Goal: Information Seeking & Learning: Learn about a topic

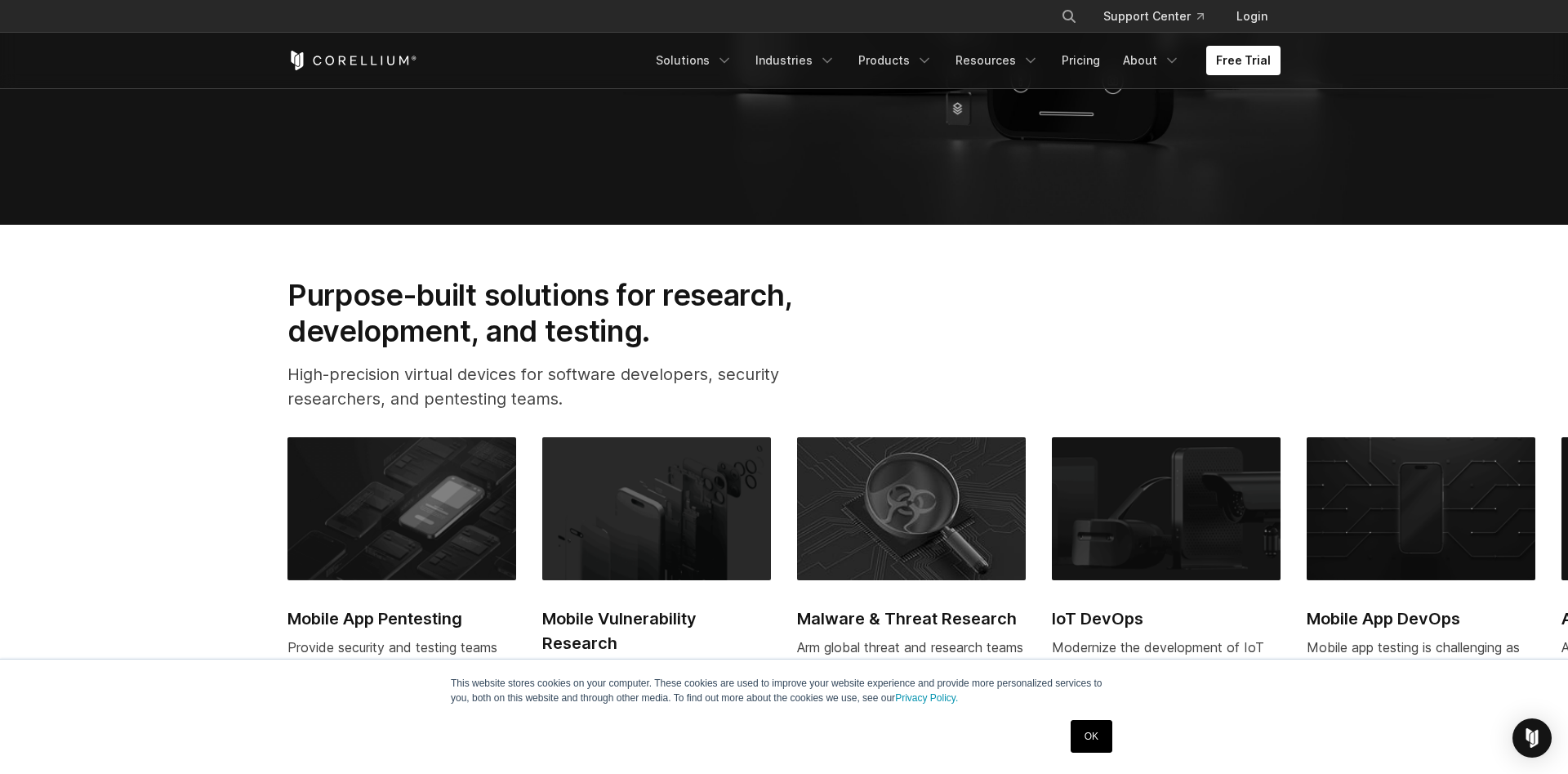
scroll to position [500, 0]
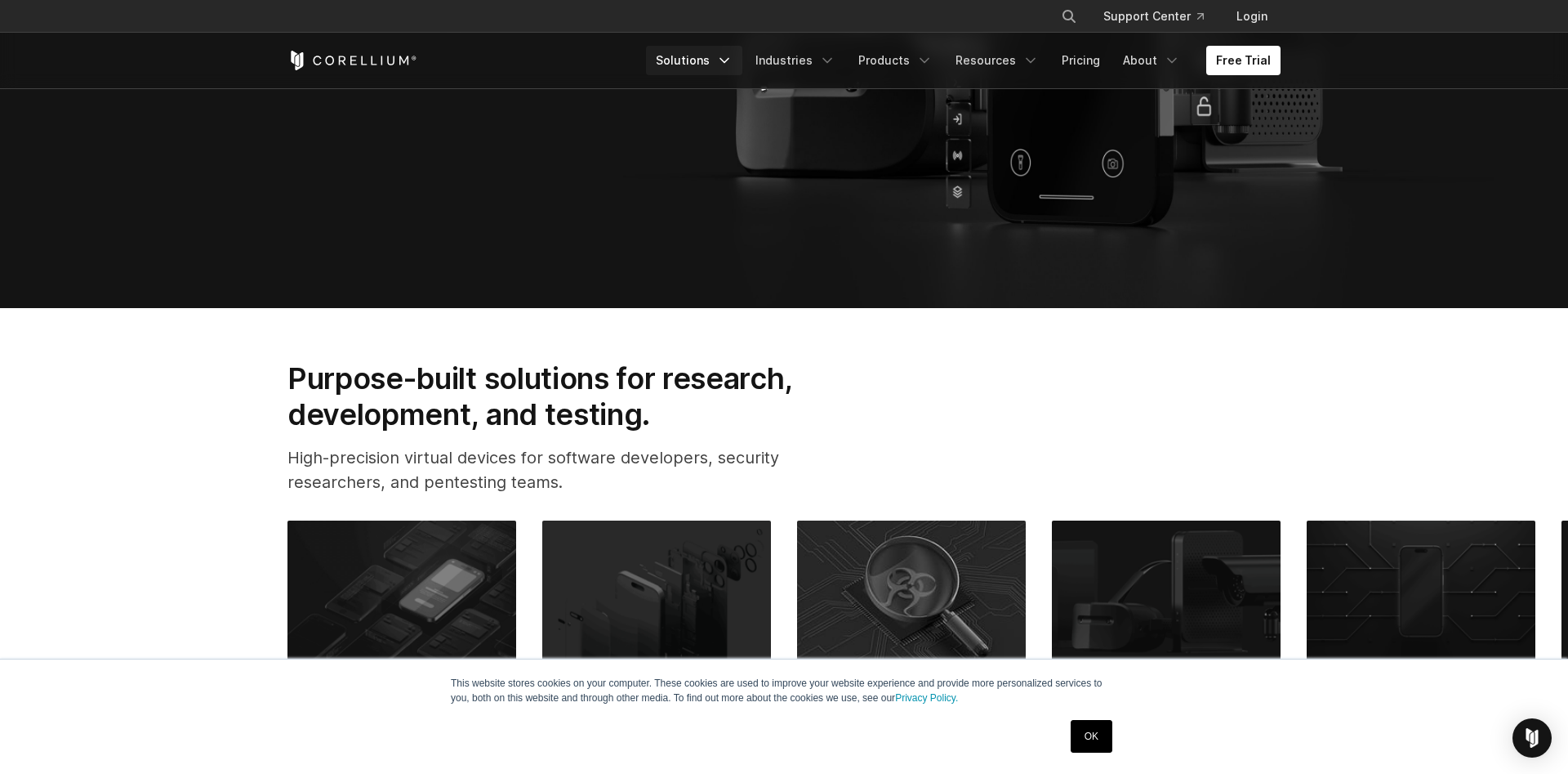
click at [733, 58] on icon "Navigation Menu" at bounding box center [725, 60] width 16 height 16
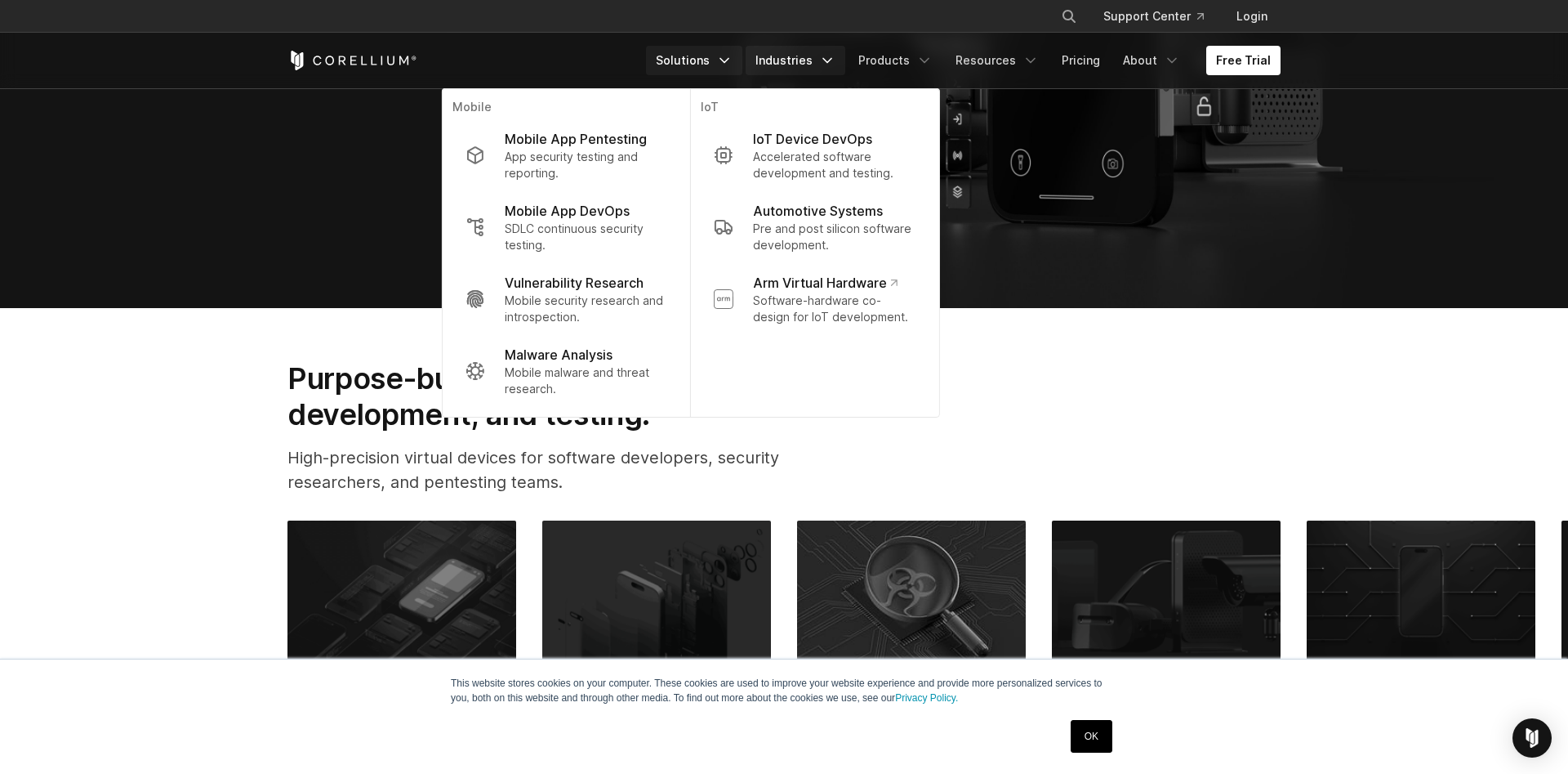
click at [799, 59] on link "Industries" at bounding box center [795, 60] width 100 height 29
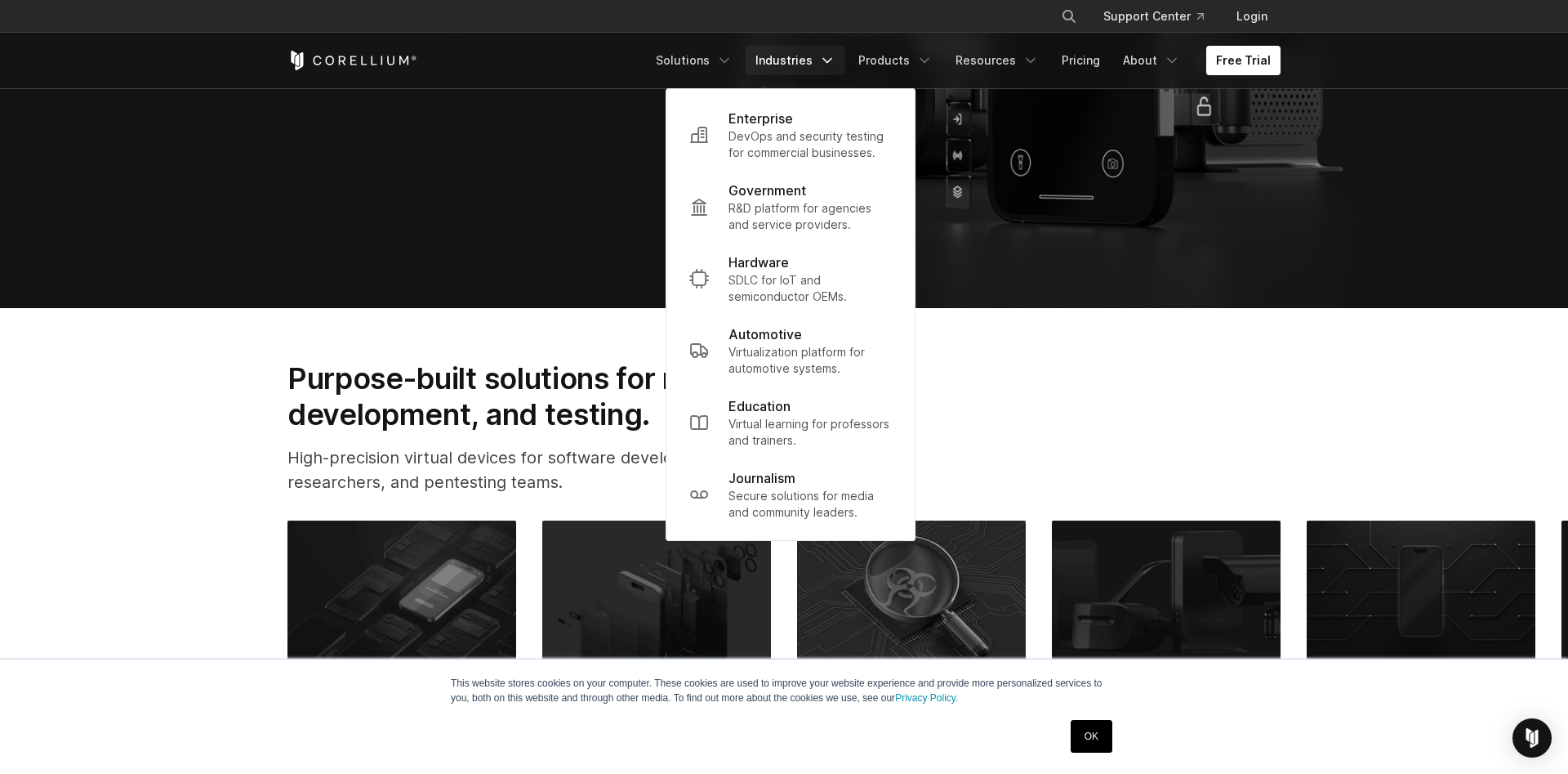
click at [369, 373] on h2 "Purpose-built solutions for research, development, and testing." at bounding box center [566, 396] width 557 height 73
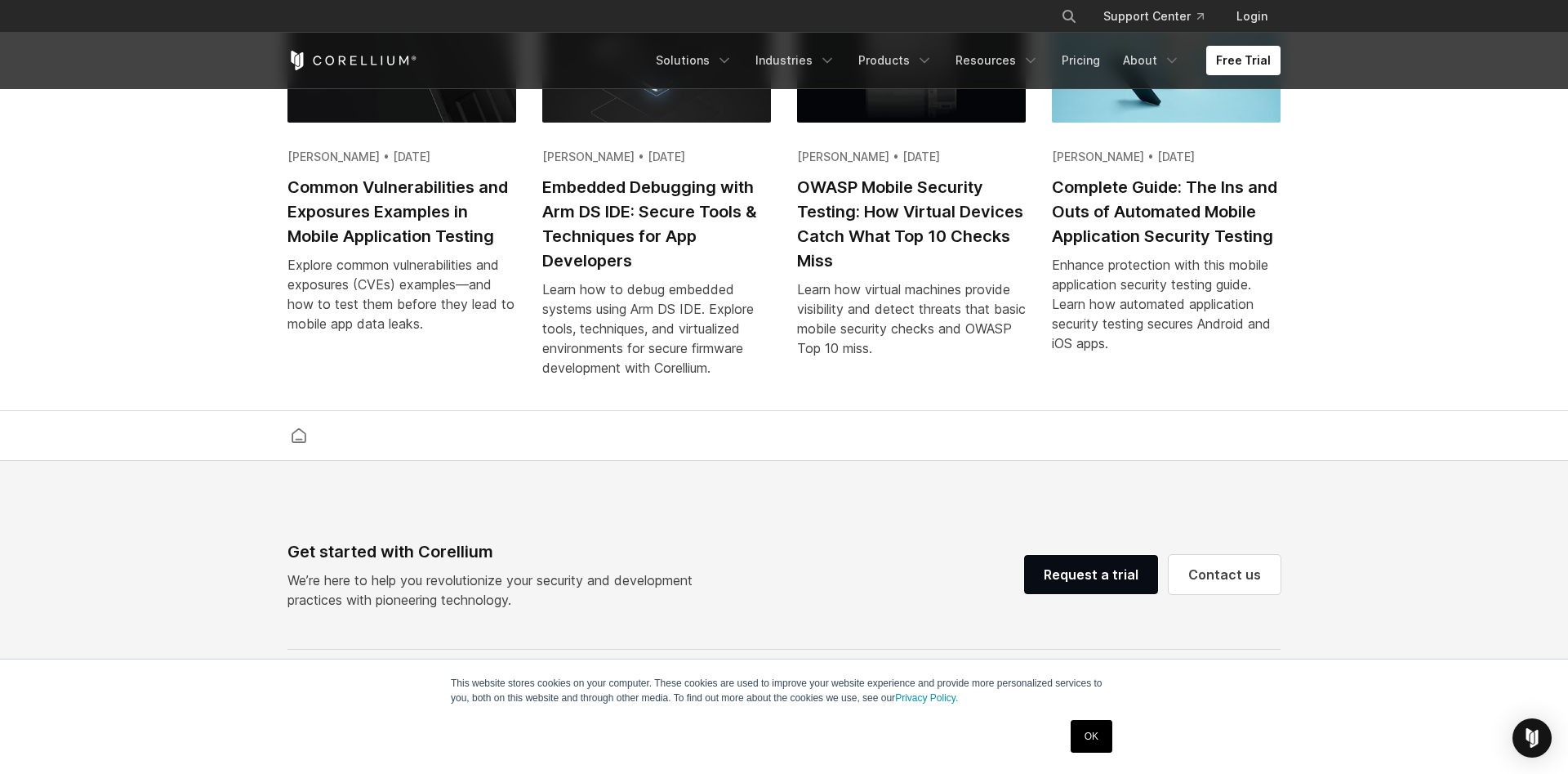
scroll to position [3084, 0]
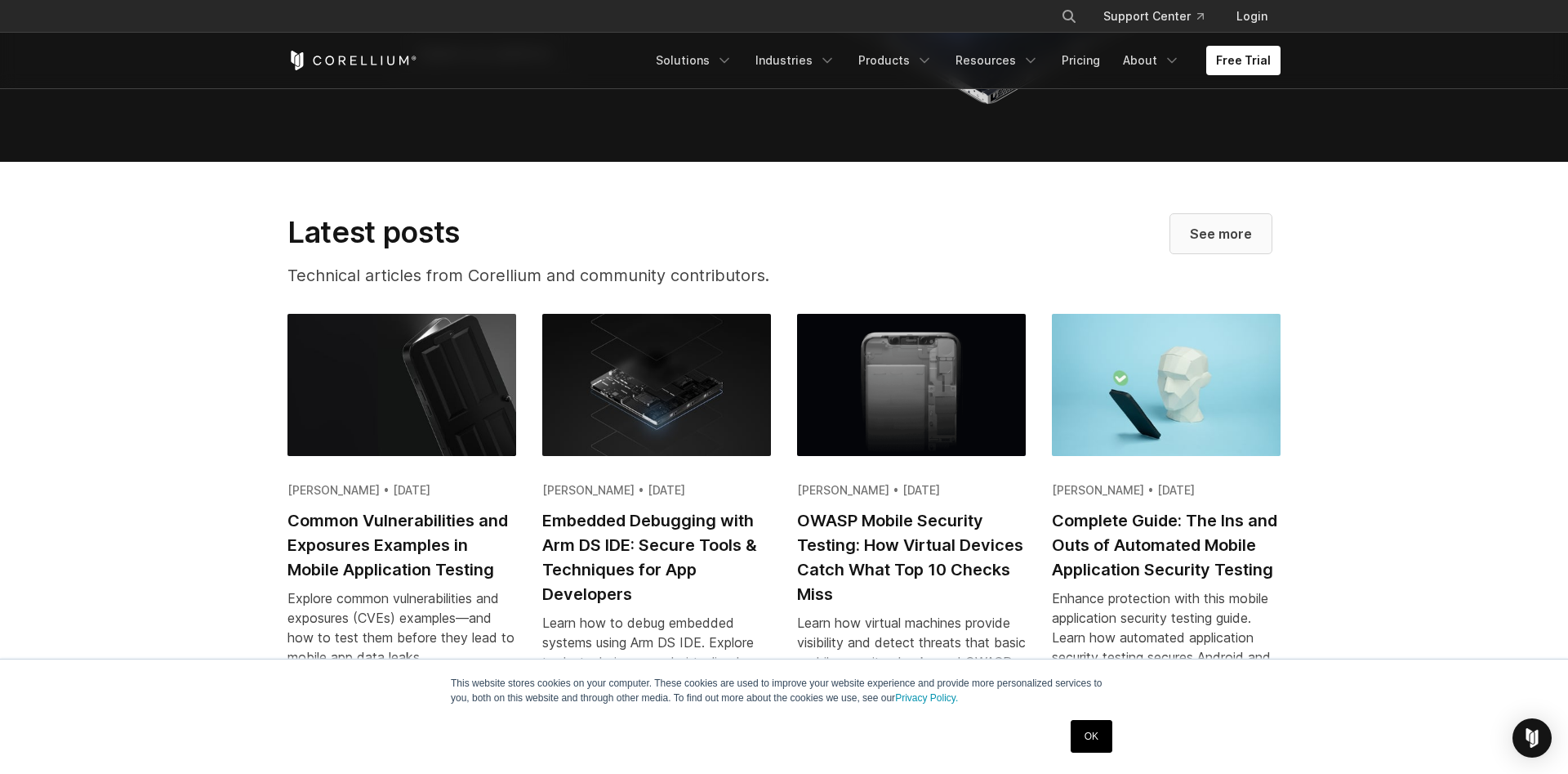
click at [1251, 236] on link "See more" at bounding box center [1221, 233] width 101 height 39
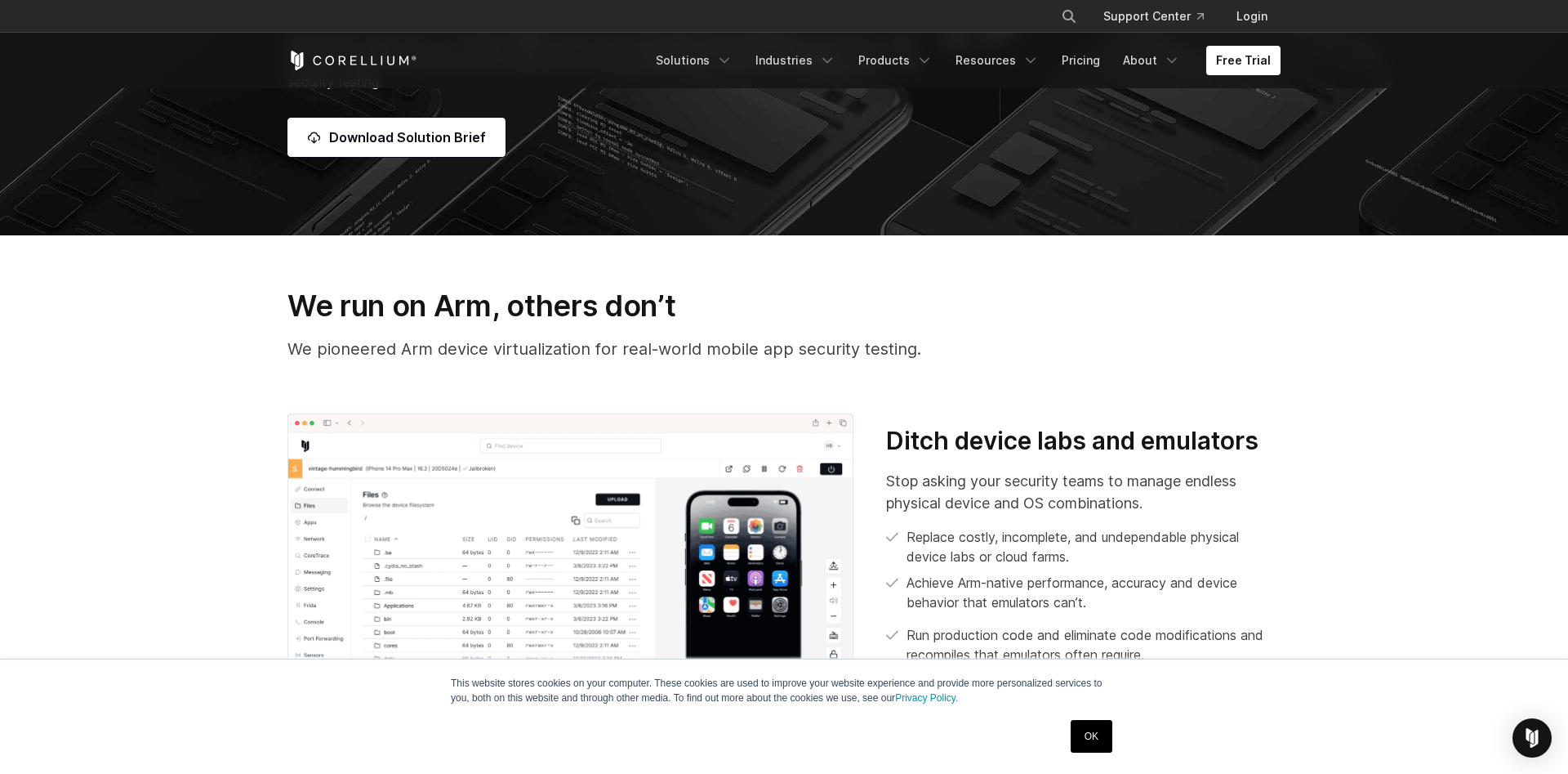
scroll to position [917, 0]
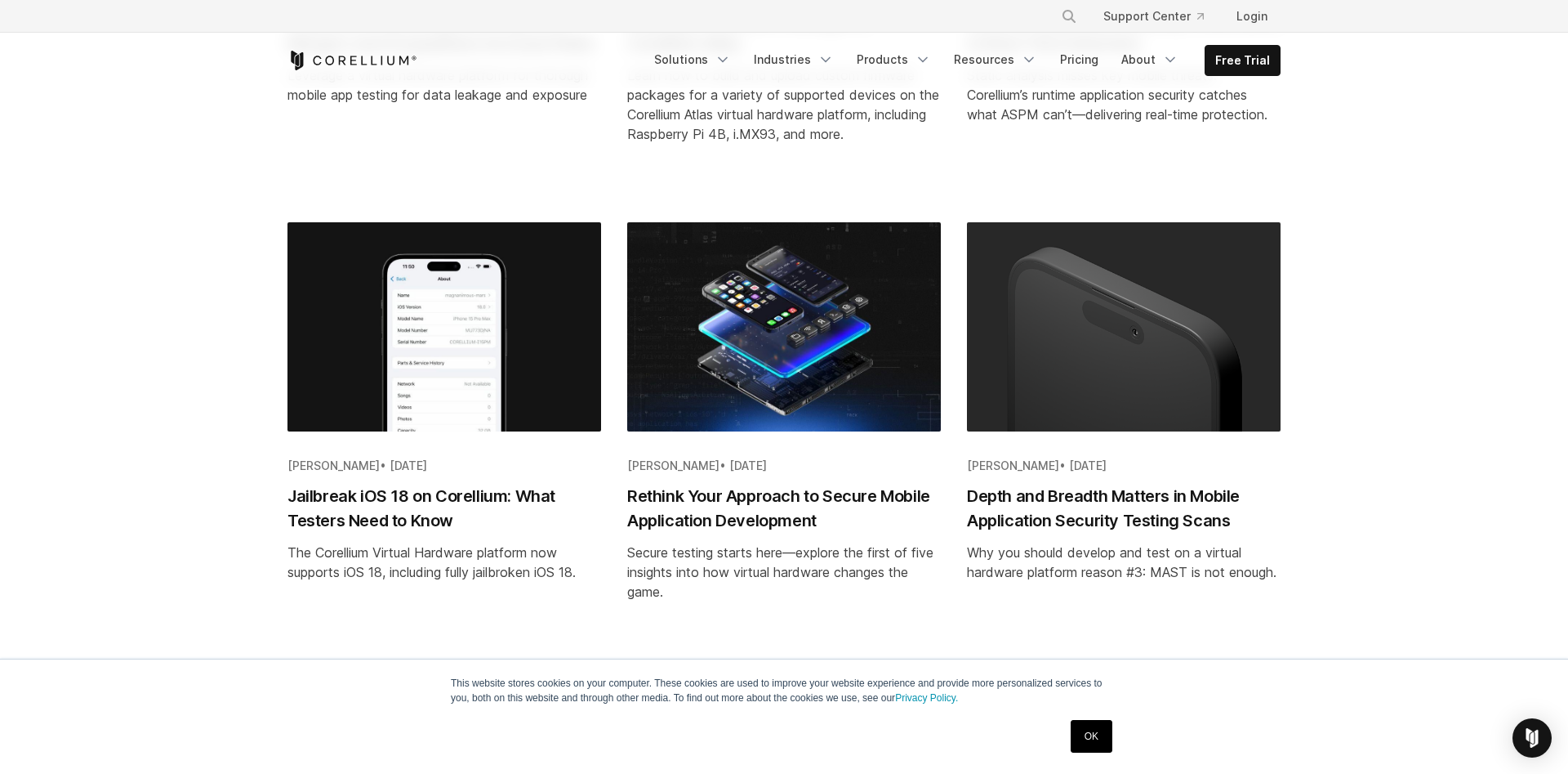
scroll to position [2084, 0]
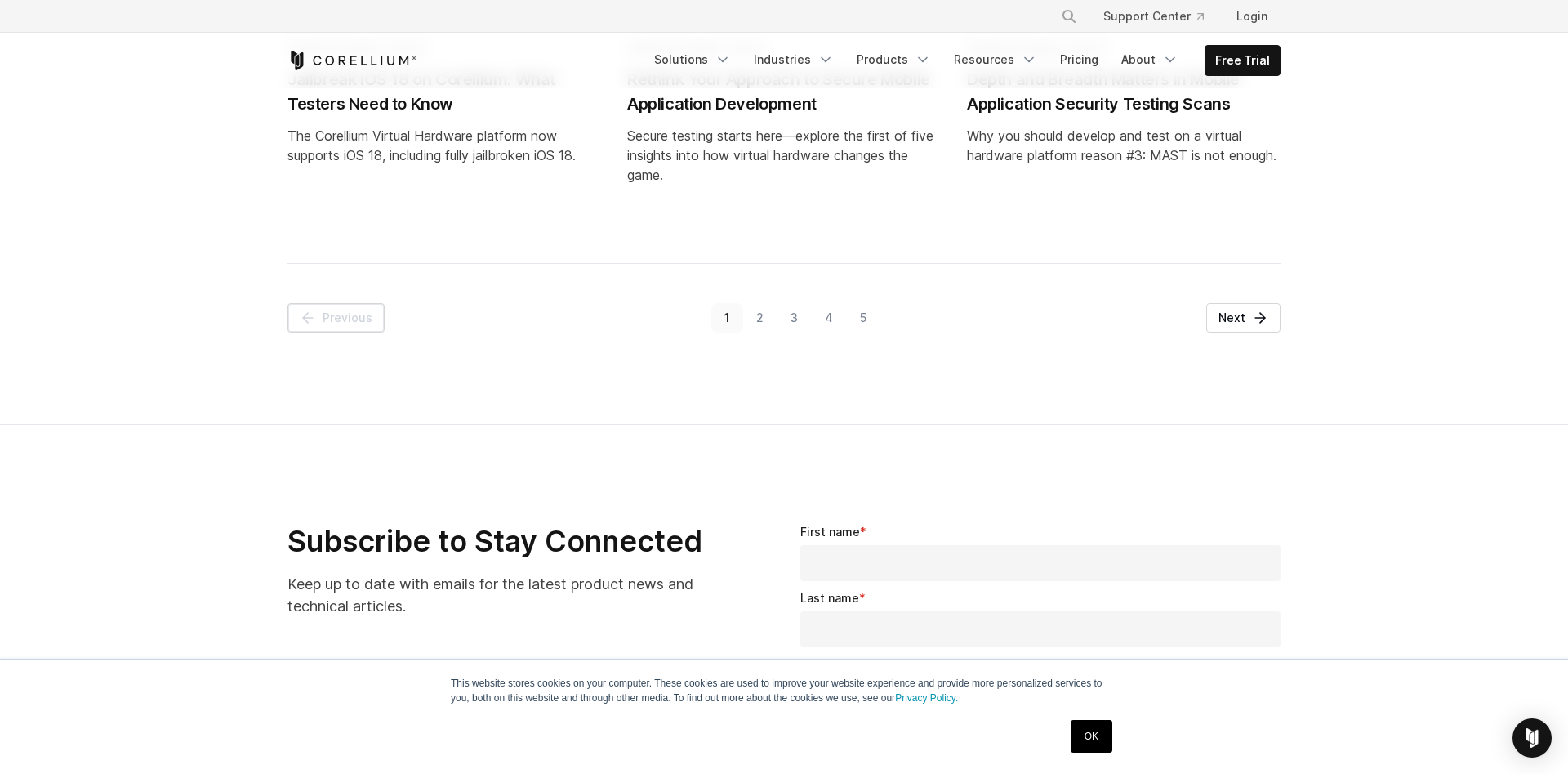
click at [763, 319] on link "2" at bounding box center [761, 318] width 34 height 29
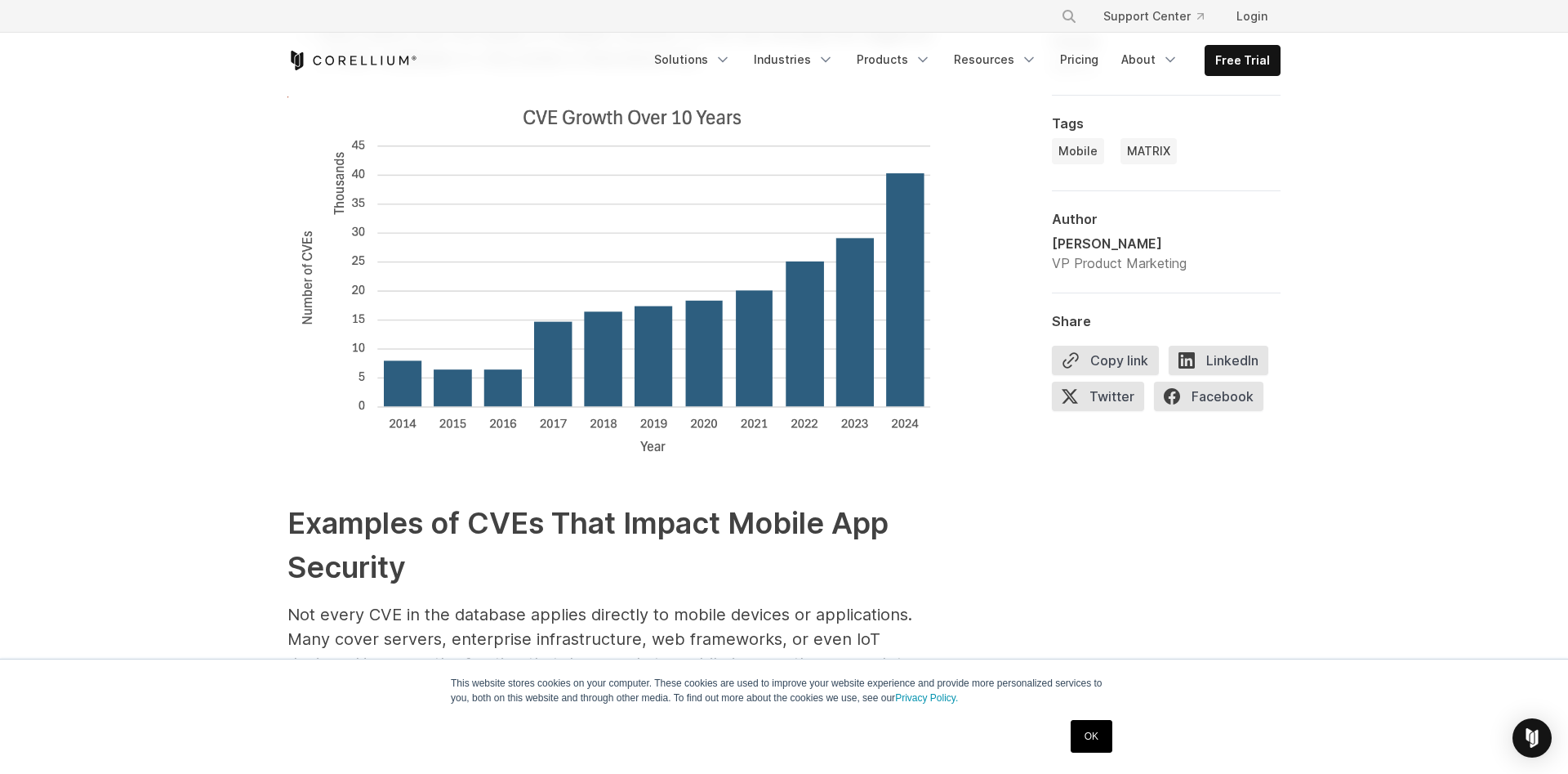
scroll to position [2917, 0]
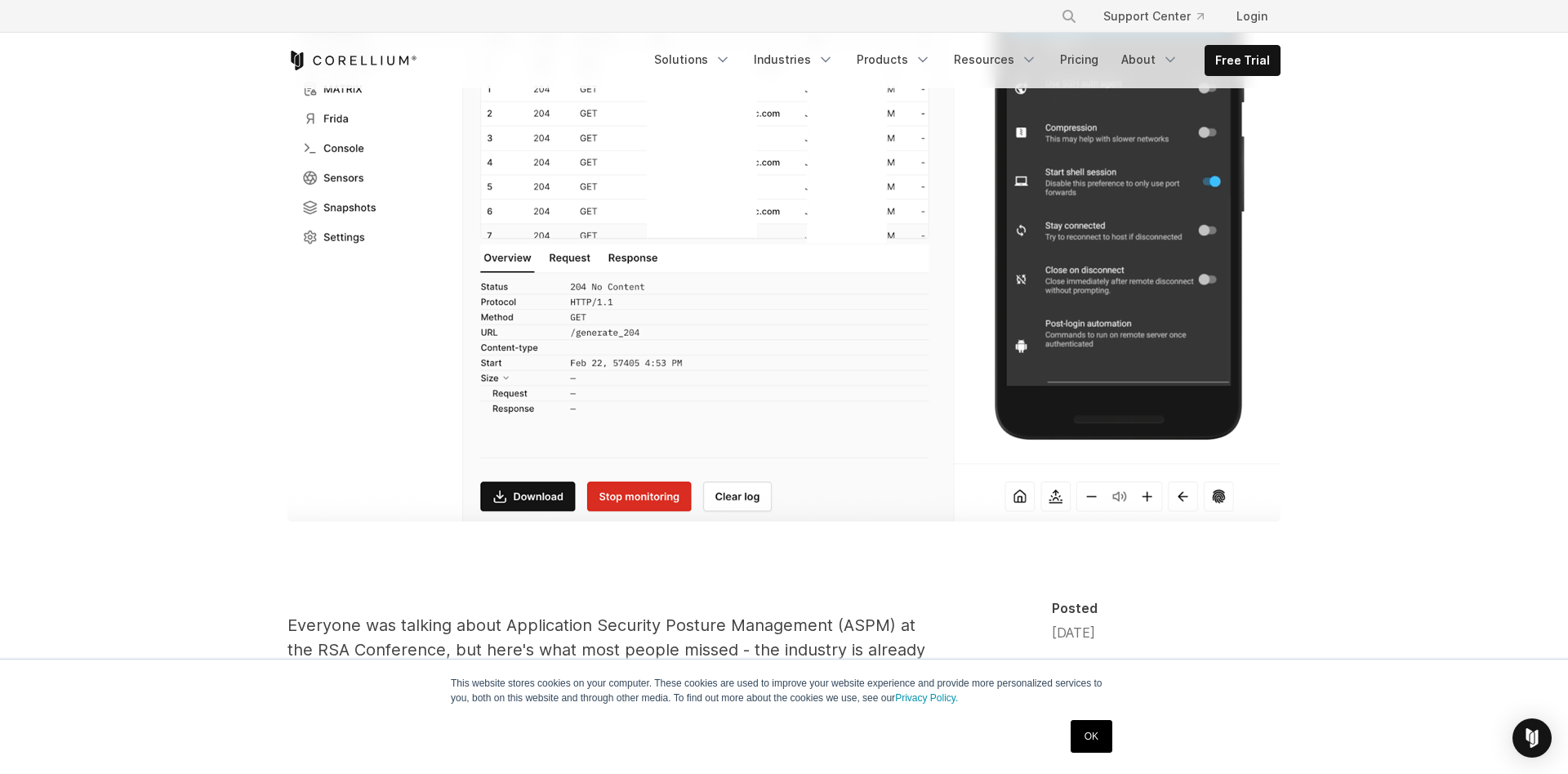
scroll to position [1084, 0]
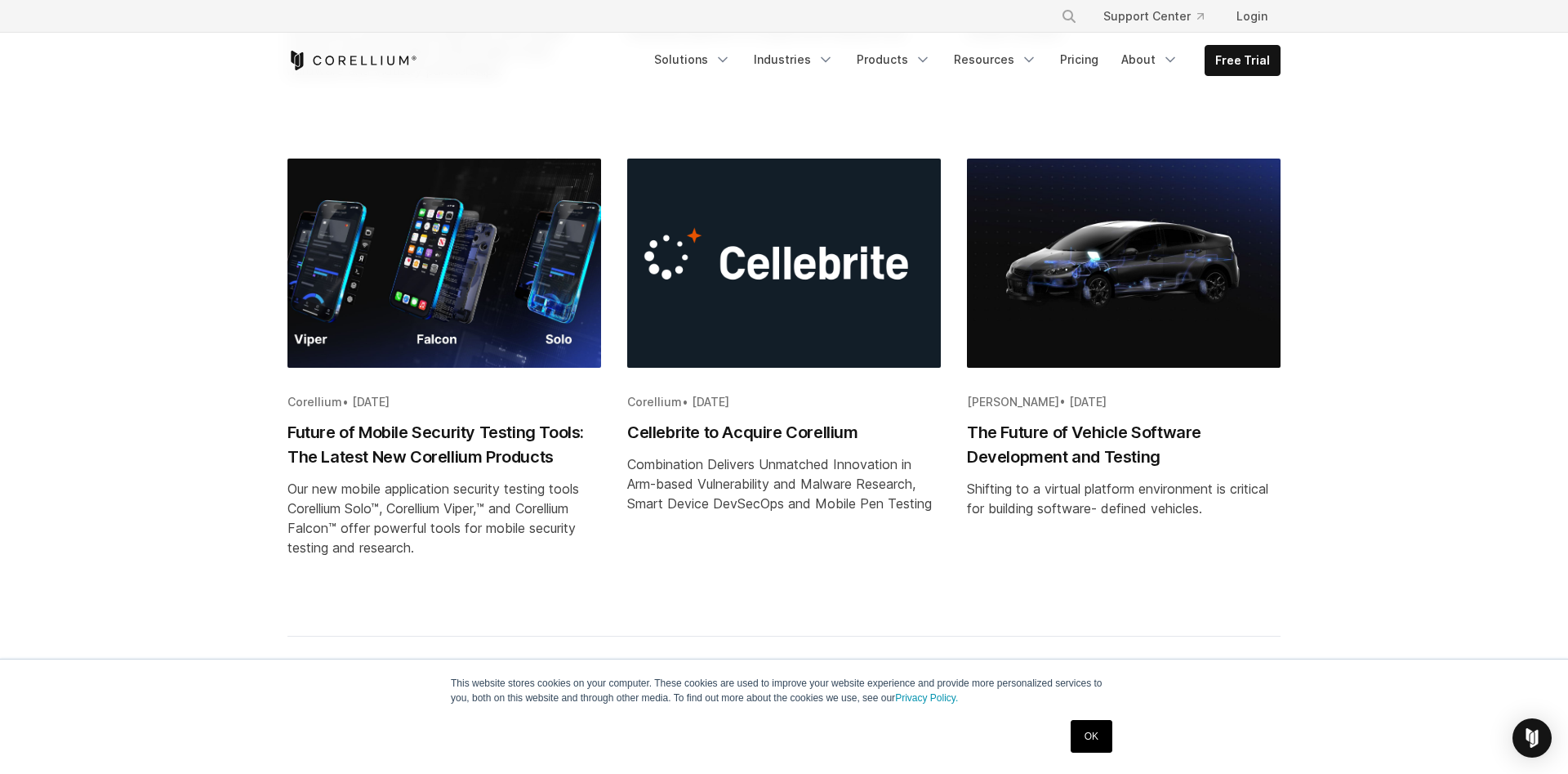
scroll to position [2167, 0]
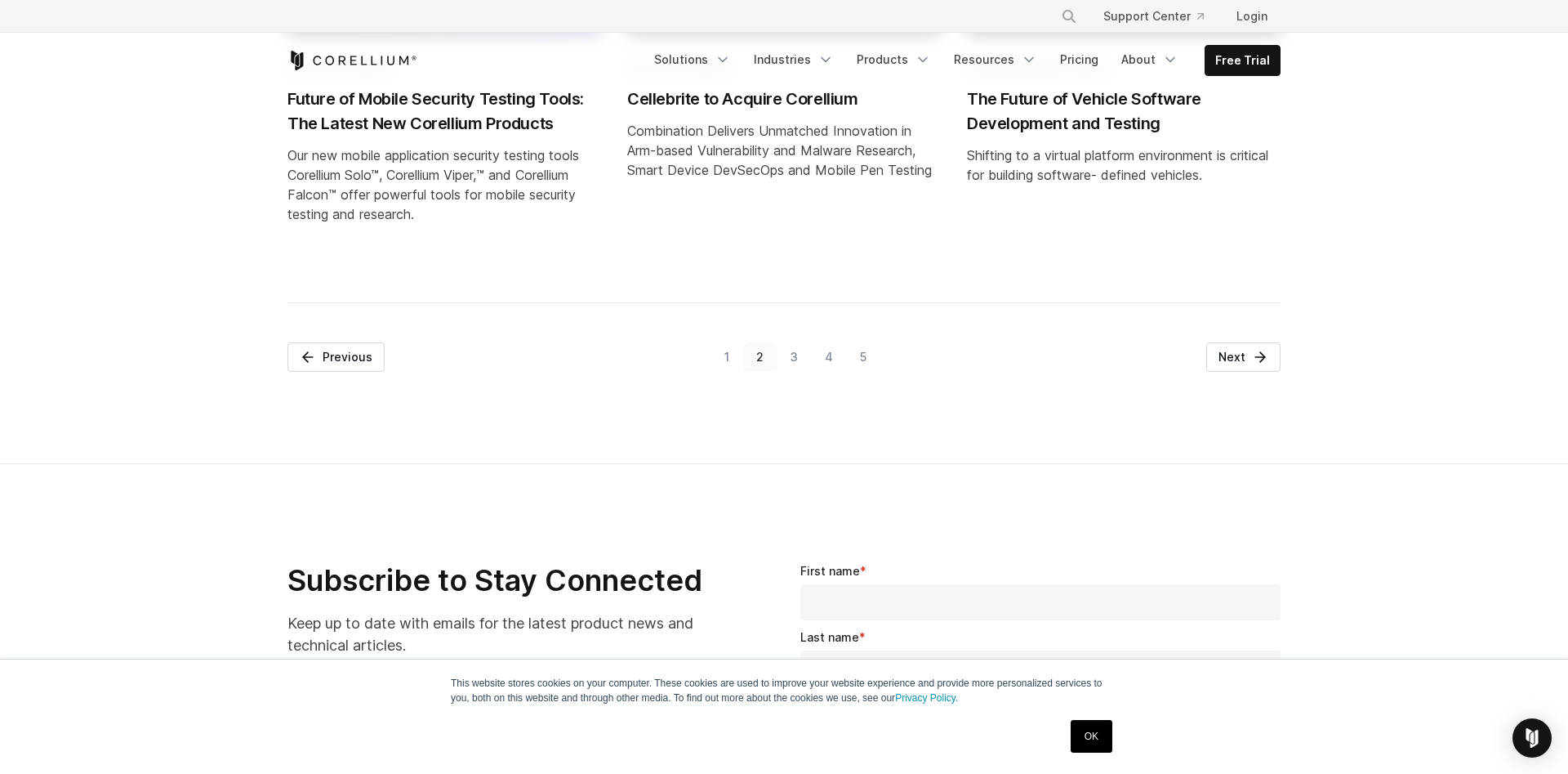
click at [793, 359] on link "3" at bounding box center [794, 357] width 34 height 29
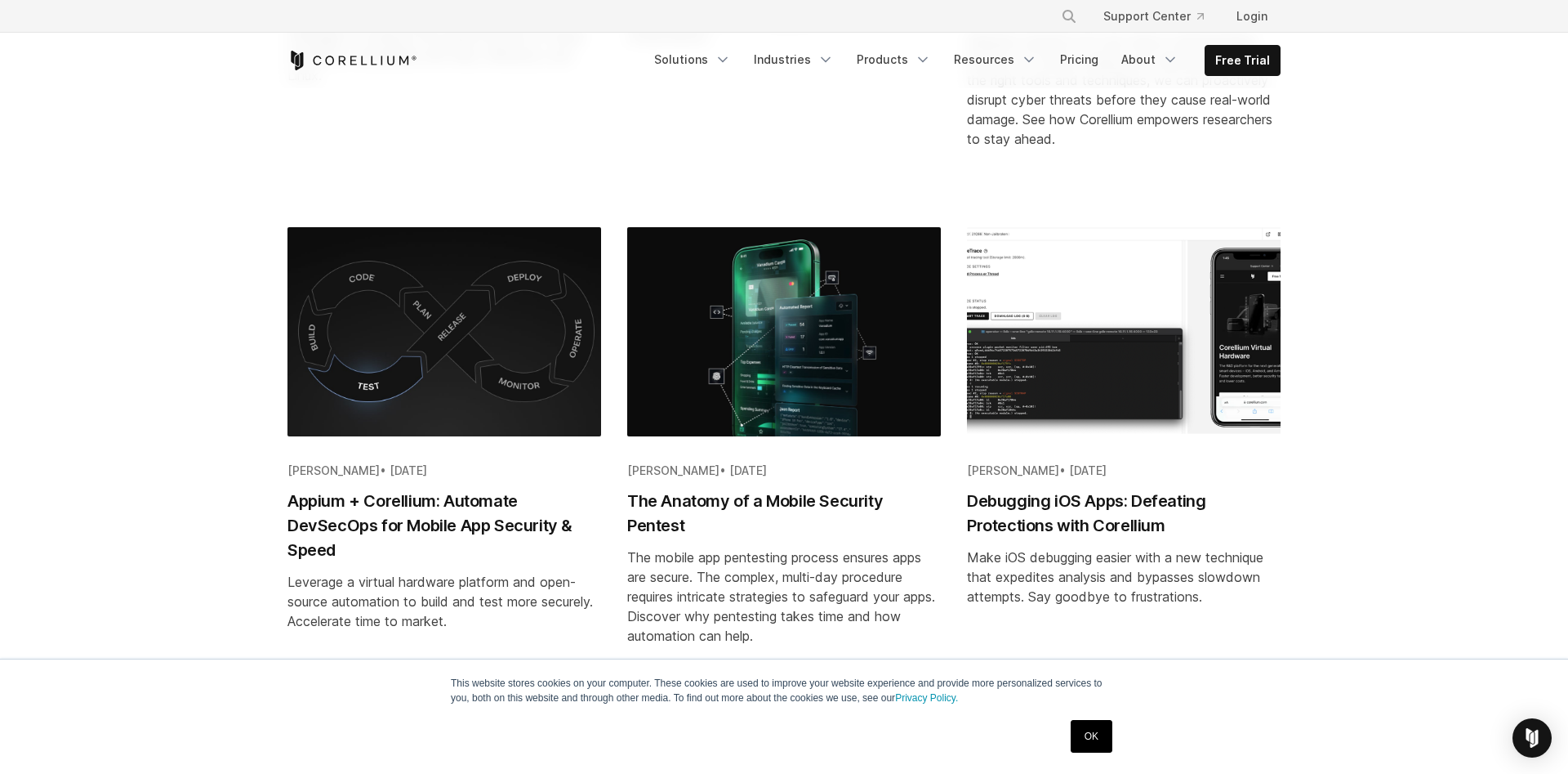
scroll to position [2167, 0]
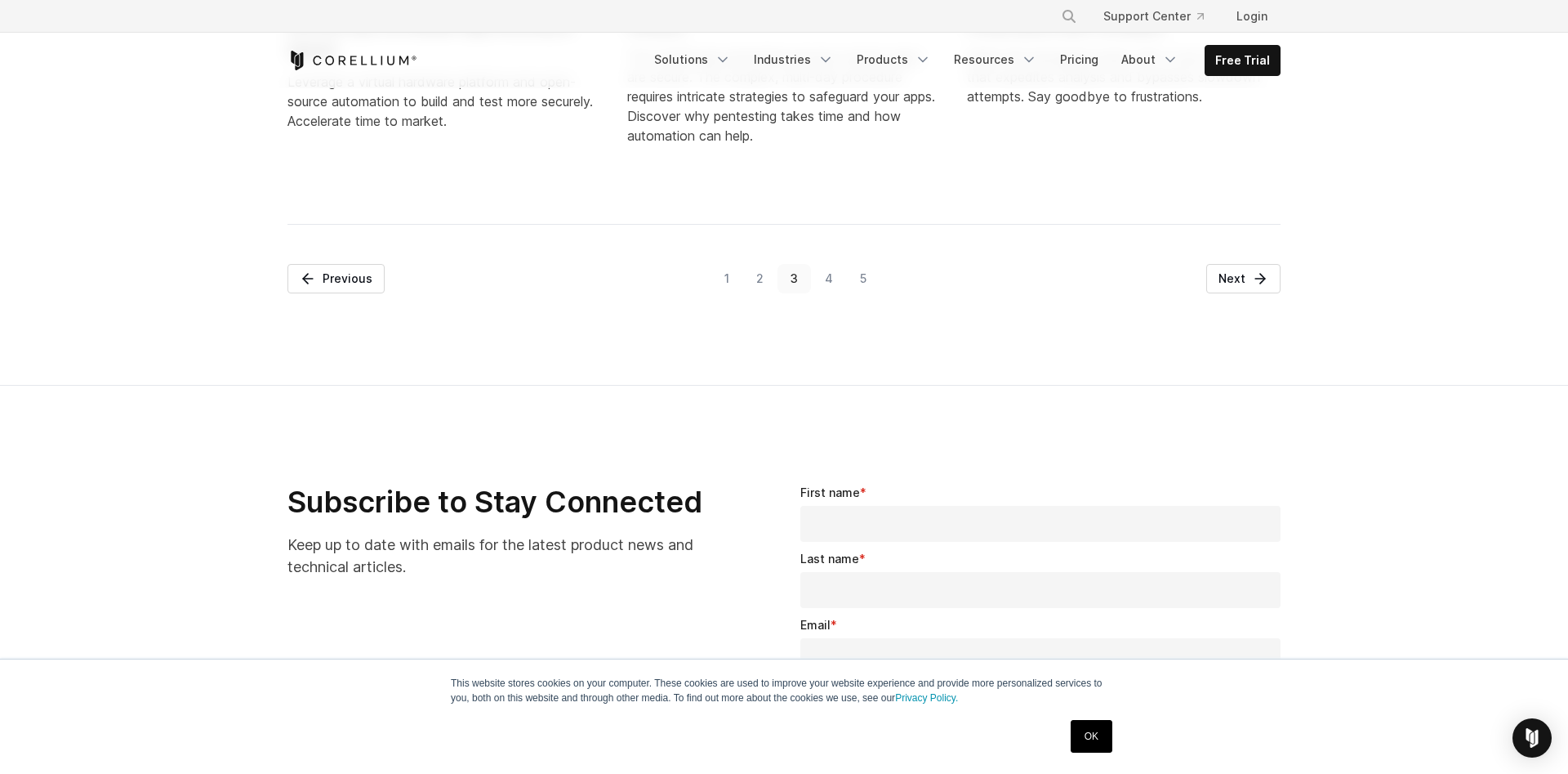
click at [833, 294] on link "4" at bounding box center [828, 278] width 35 height 29
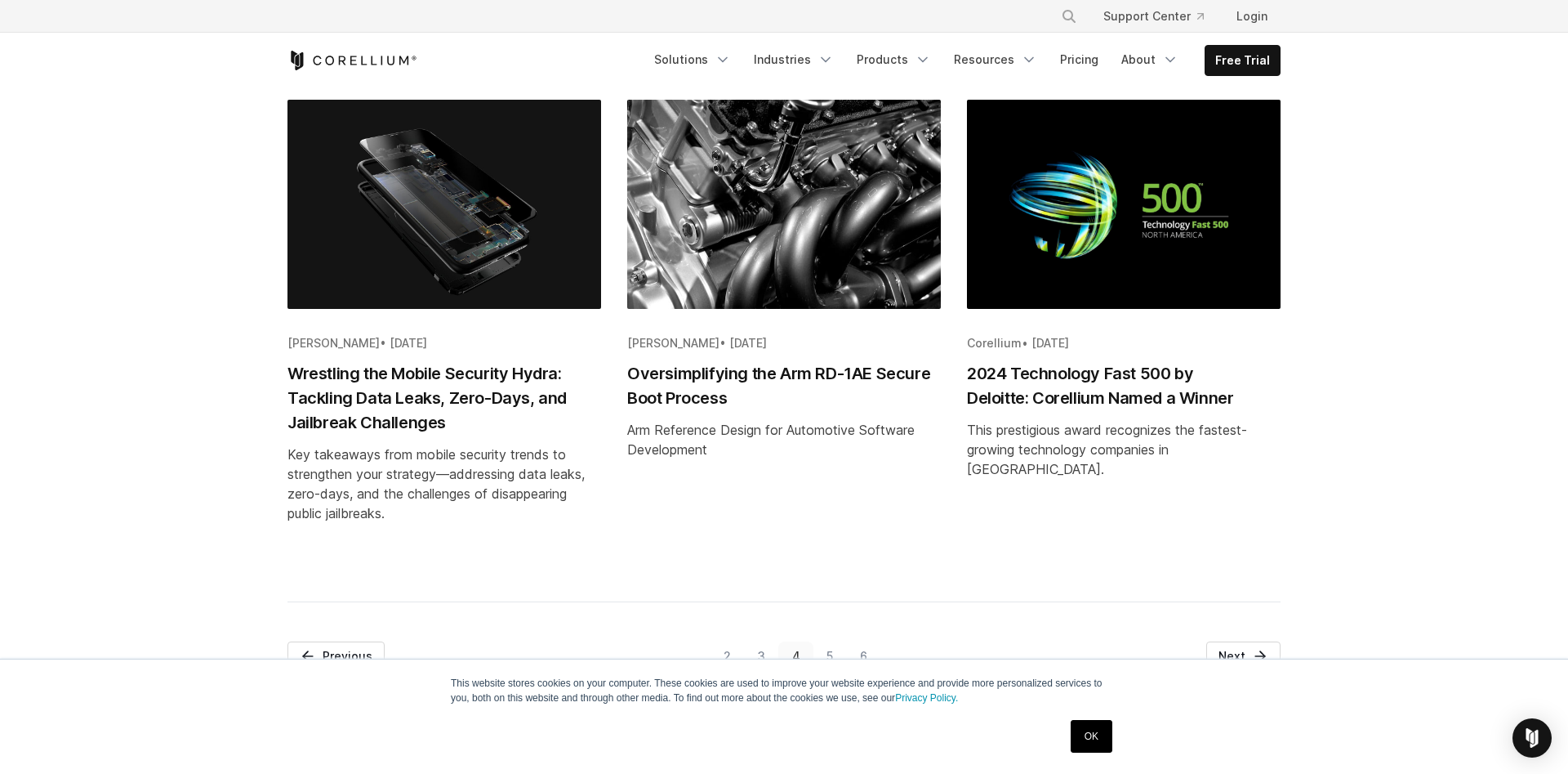
scroll to position [1918, 0]
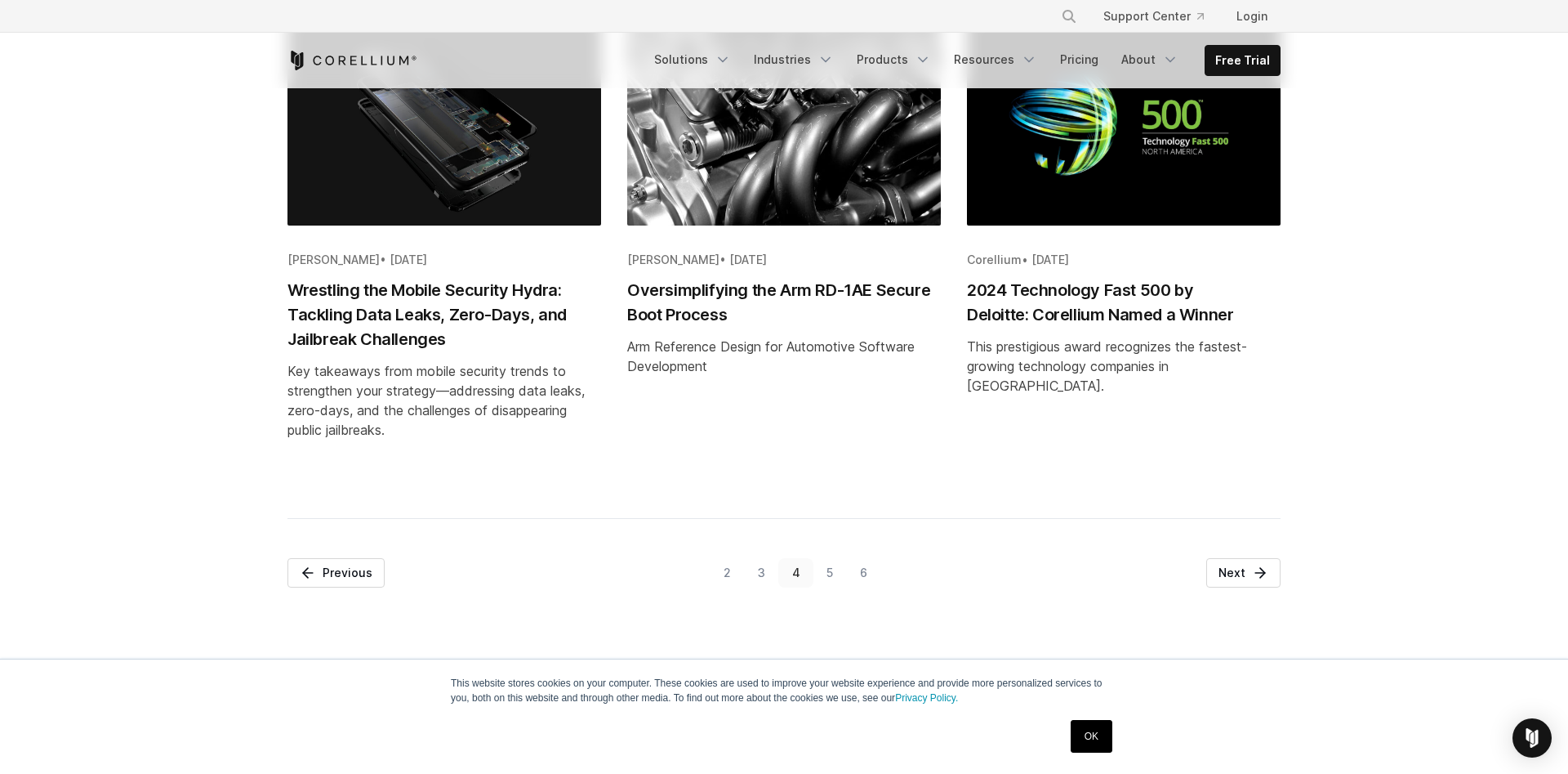
click at [833, 573] on link "5" at bounding box center [830, 572] width 34 height 29
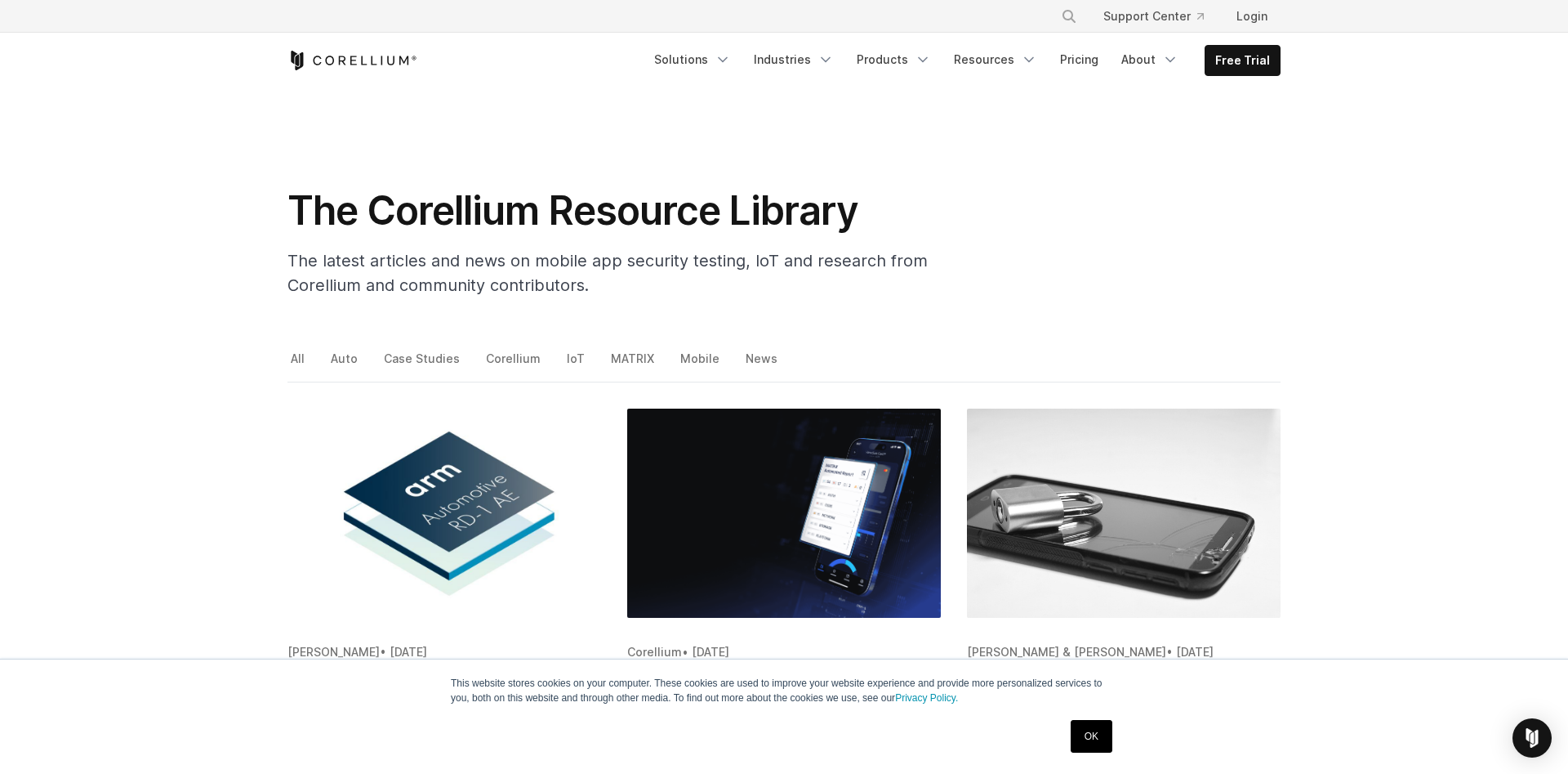
scroll to position [250, 0]
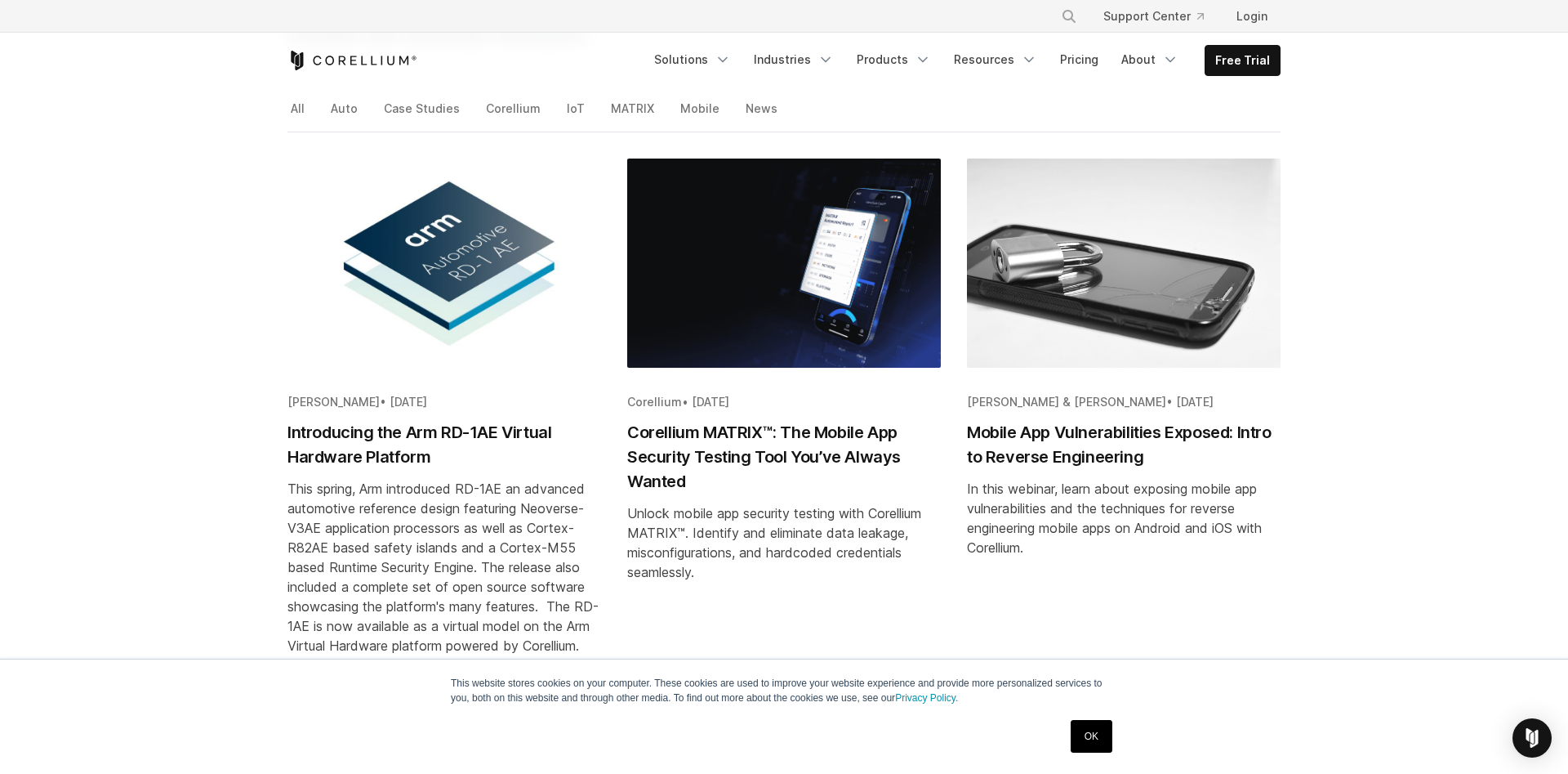
drag, startPoint x: 1076, startPoint y: 437, endPoint x: 1073, endPoint y: 447, distance: 10.4
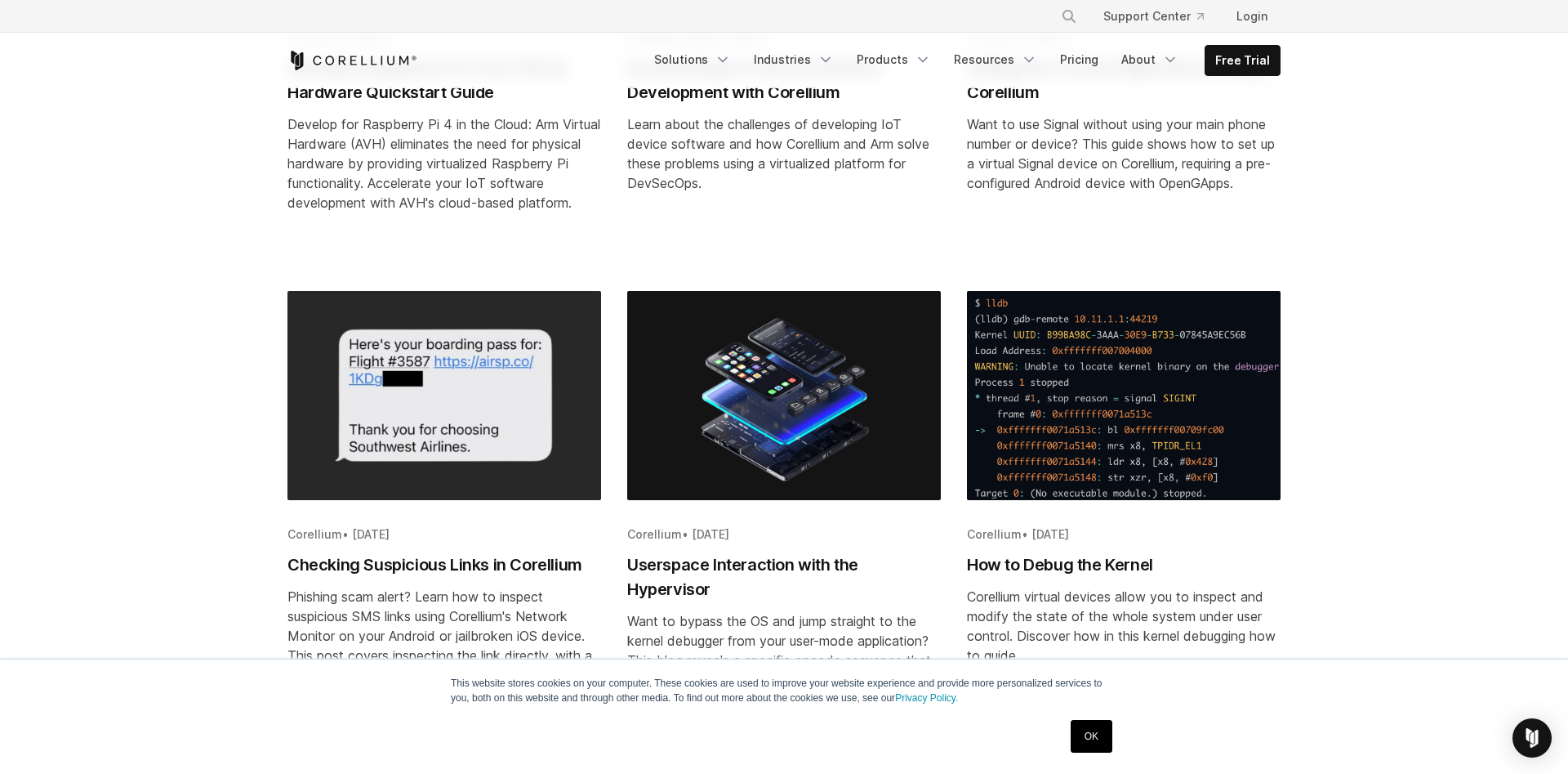
scroll to position [2000, 0]
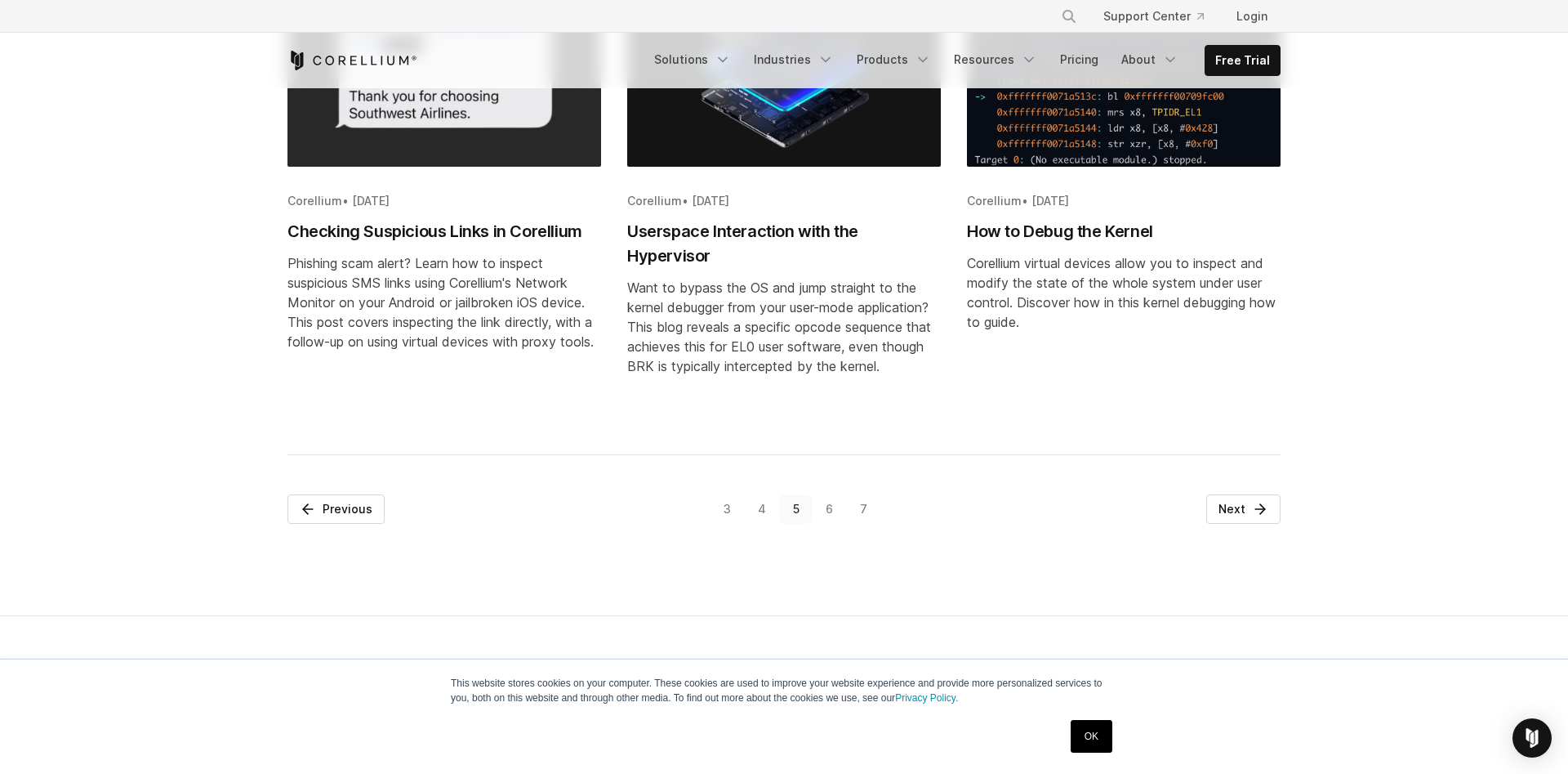
click at [831, 524] on link "6" at bounding box center [829, 508] width 34 height 29
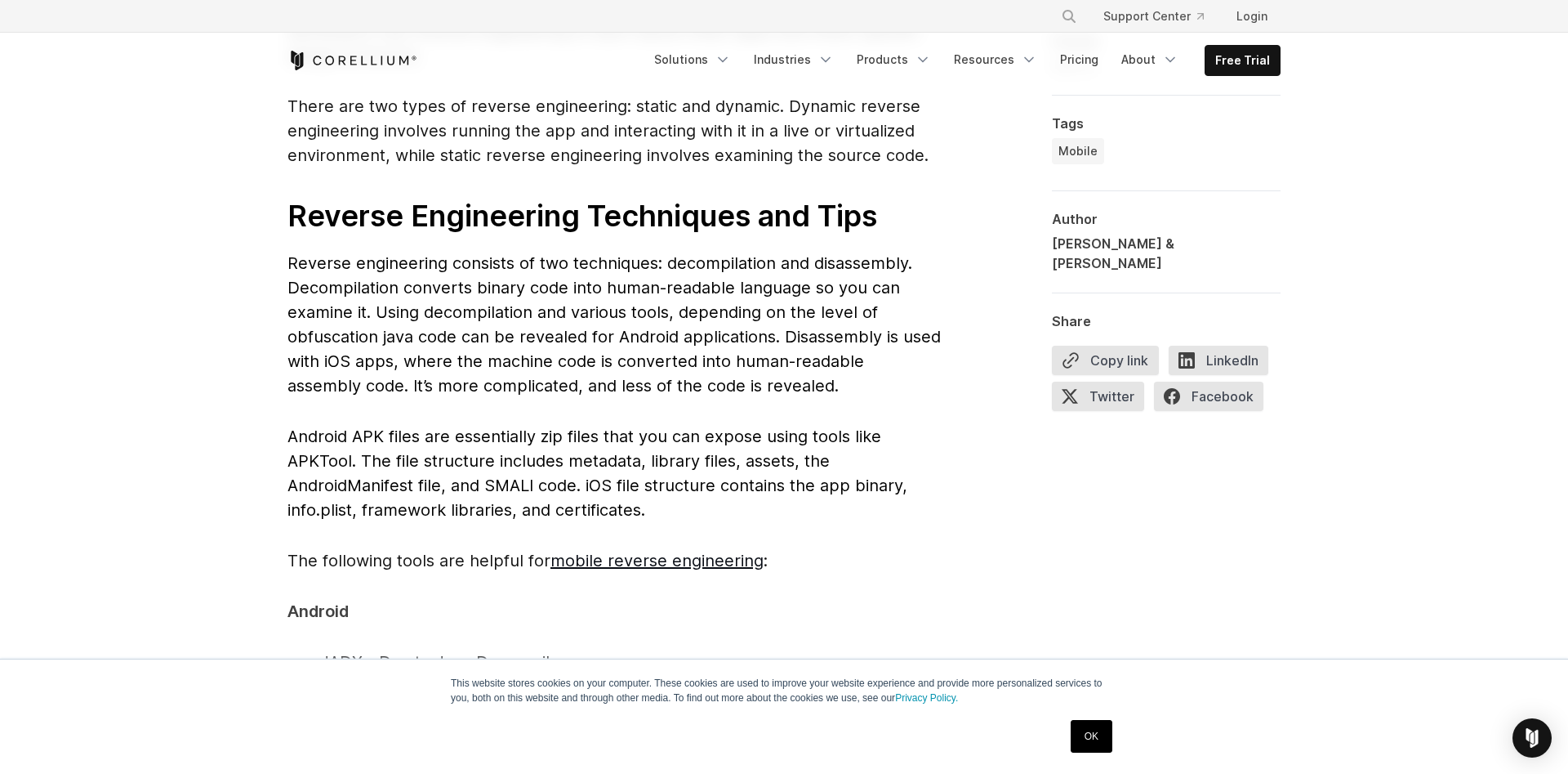
scroll to position [2501, 0]
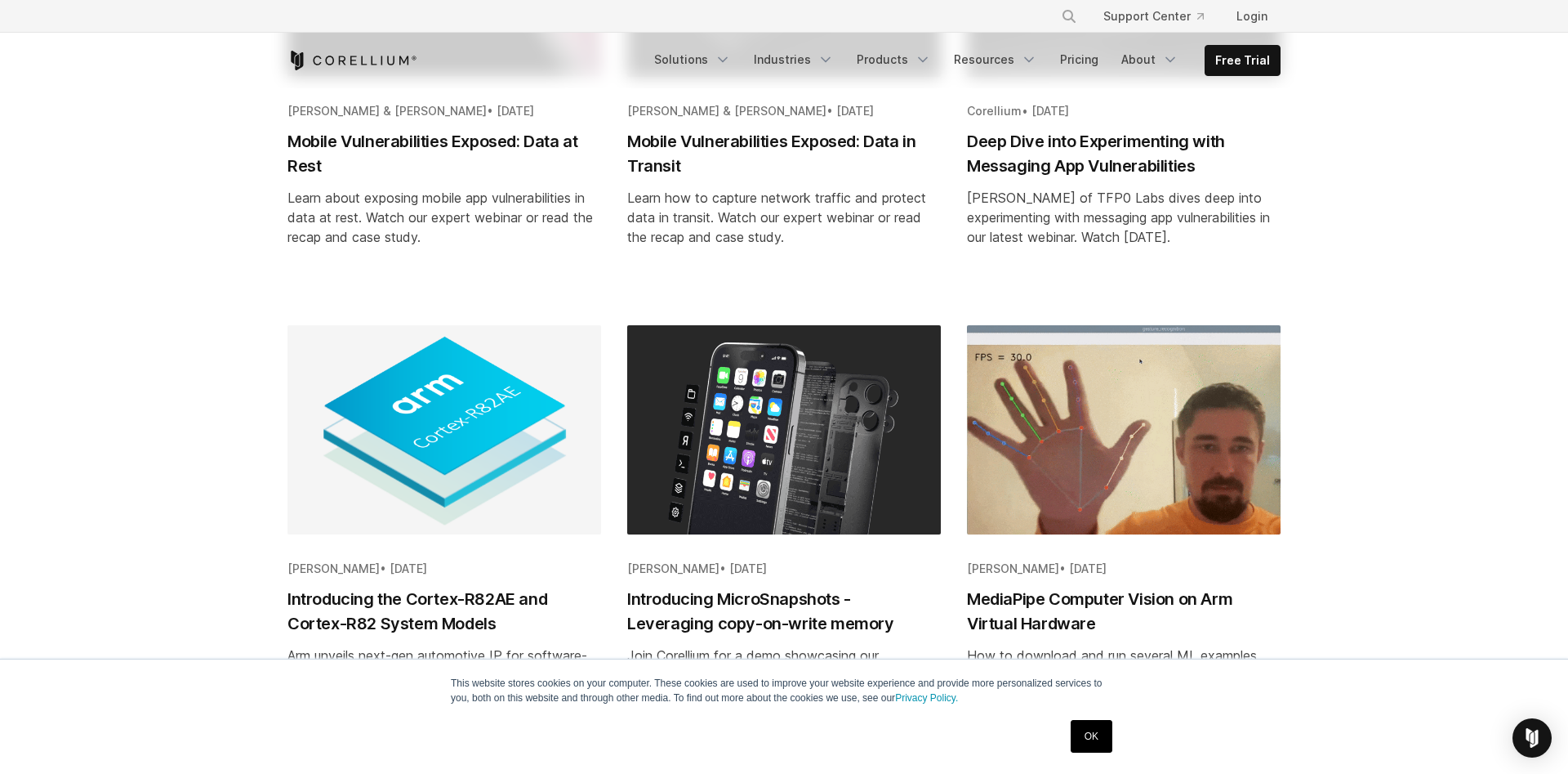
scroll to position [1918, 0]
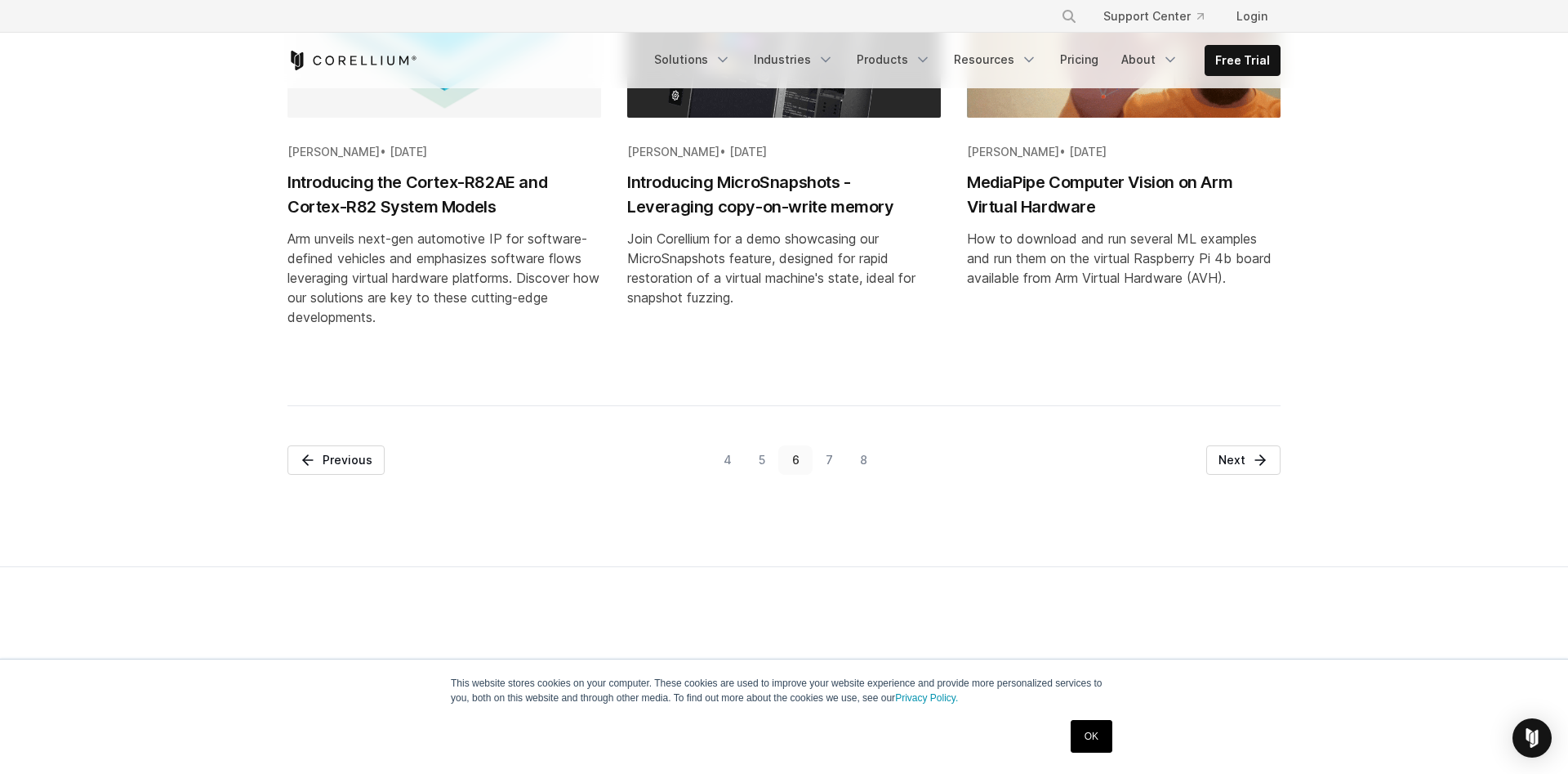
click at [824, 455] on link "7" at bounding box center [829, 459] width 34 height 29
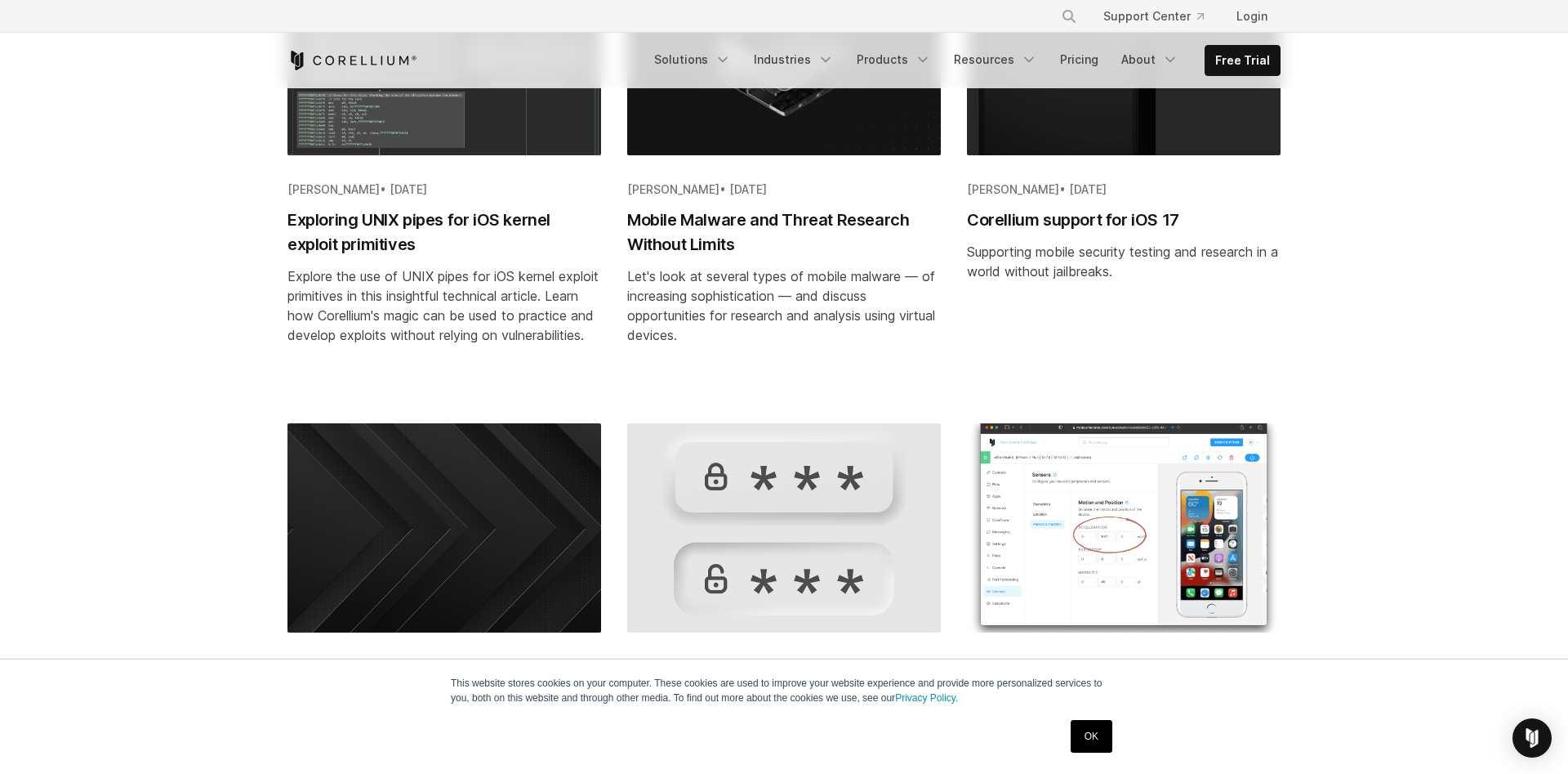
scroll to position [1918, 0]
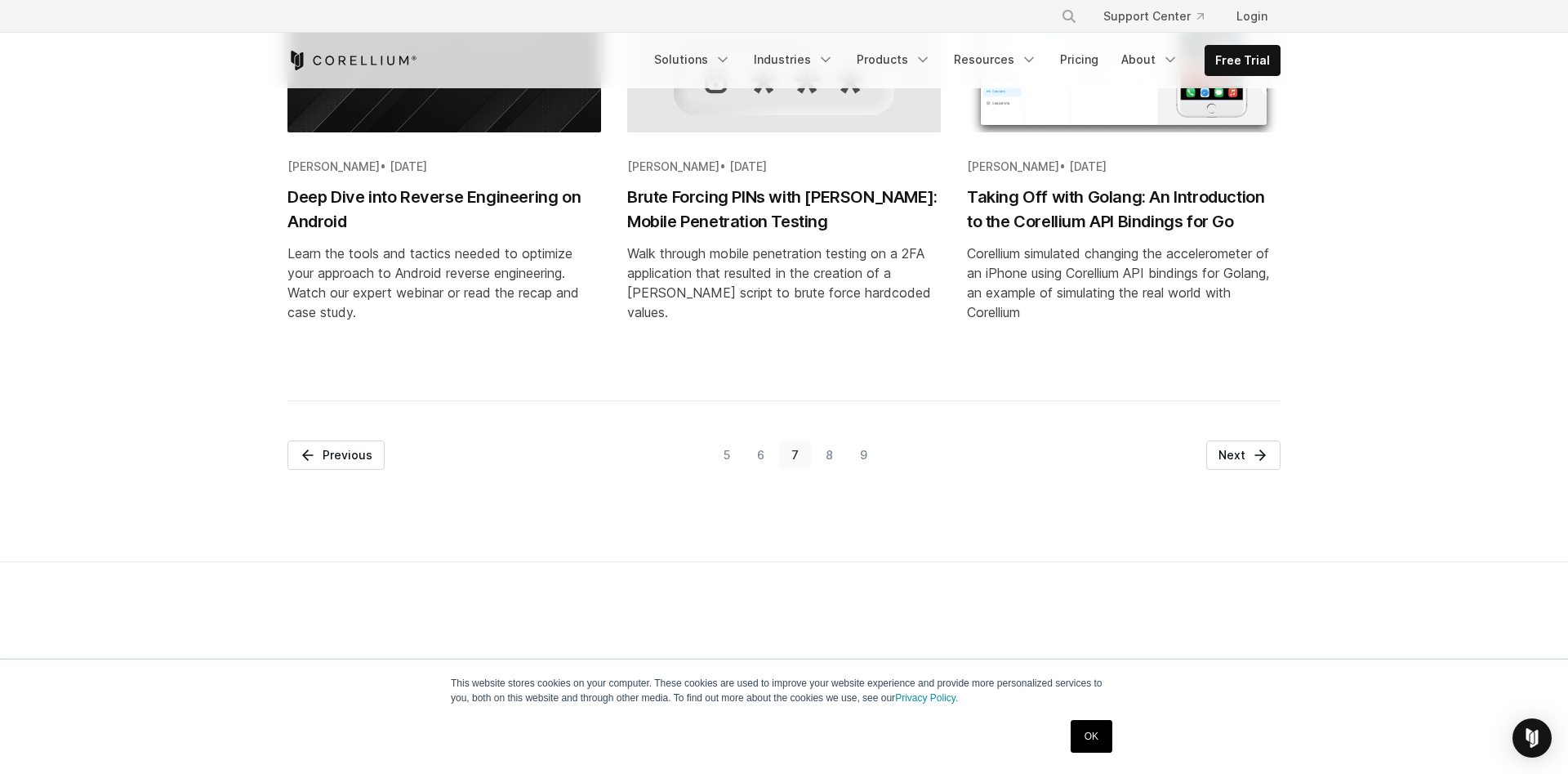
click at [827, 470] on link "8" at bounding box center [828, 454] width 34 height 29
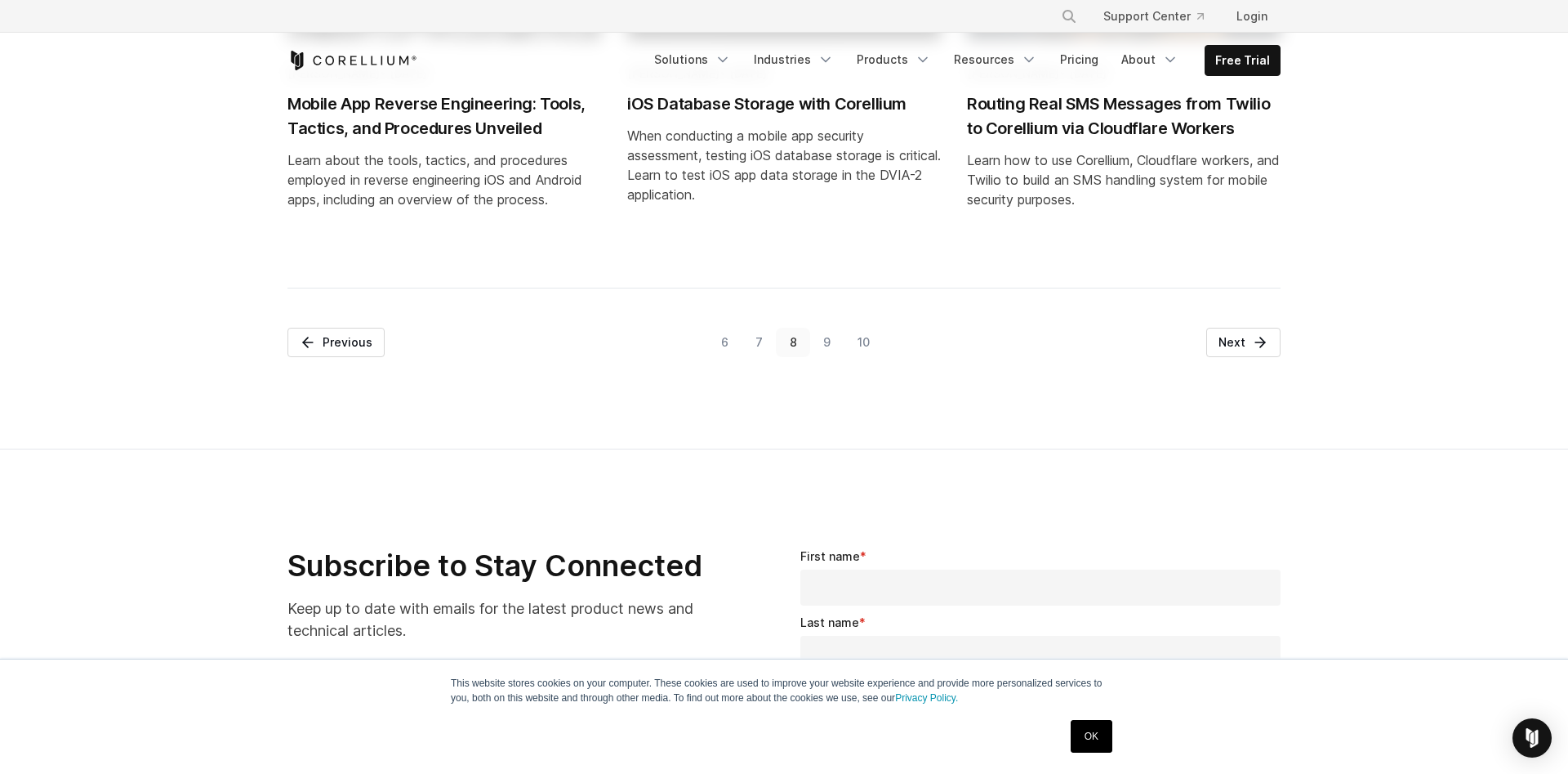
scroll to position [2167, 0]
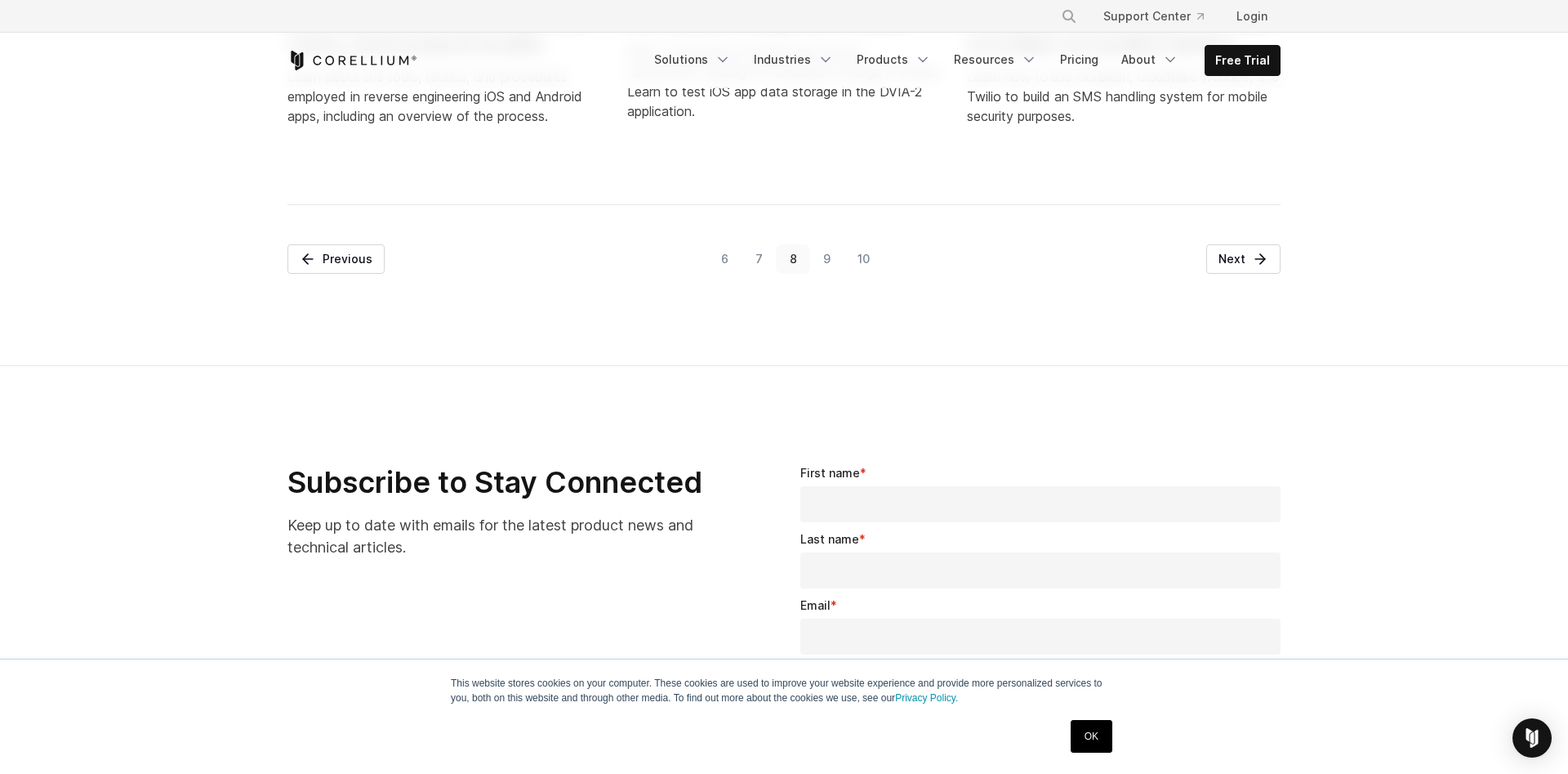
click at [820, 250] on link "9" at bounding box center [827, 259] width 34 height 29
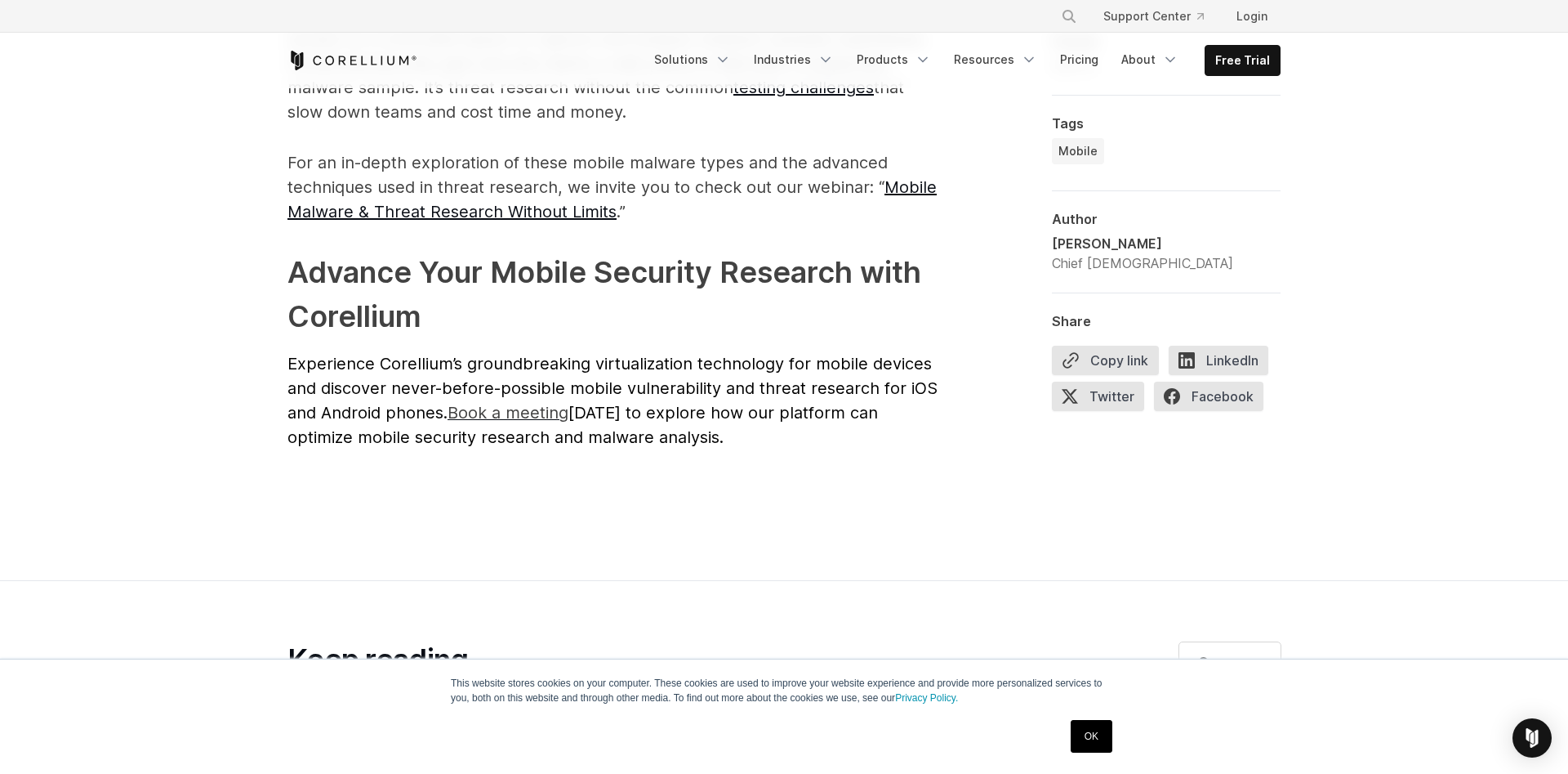
scroll to position [4835, 0]
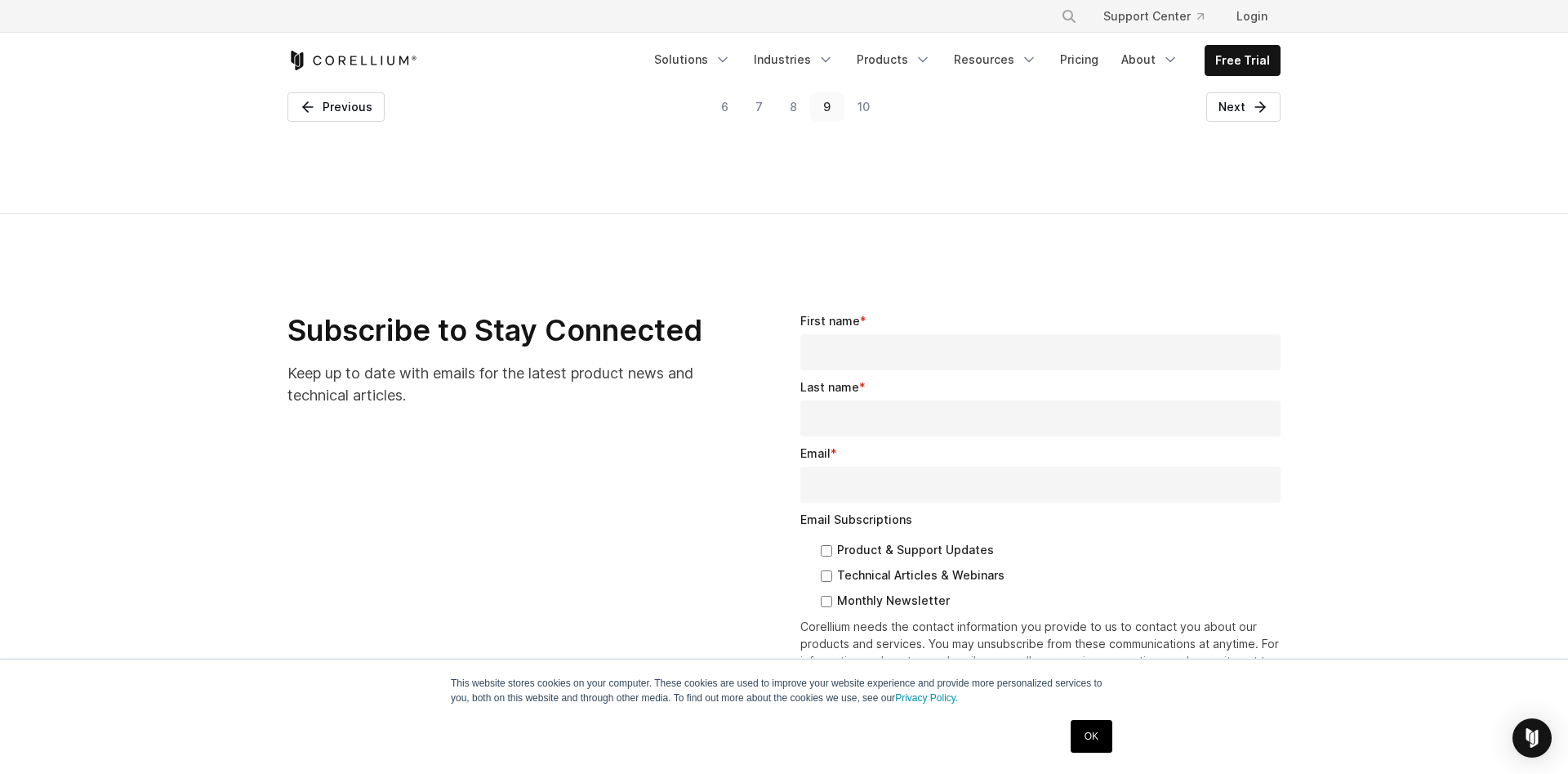
scroll to position [2084, 0]
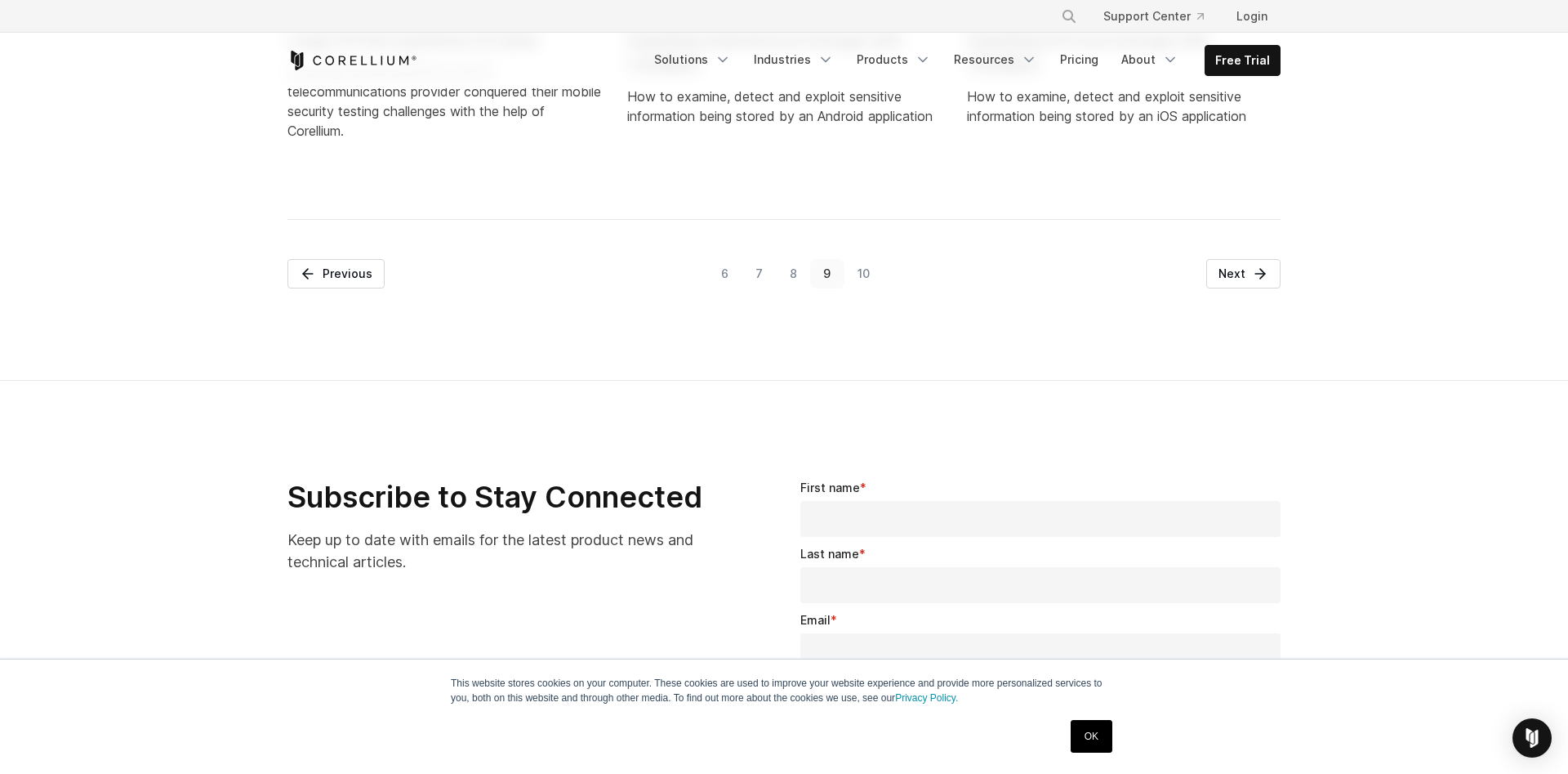
click at [862, 259] on link "10" at bounding box center [863, 273] width 39 height 29
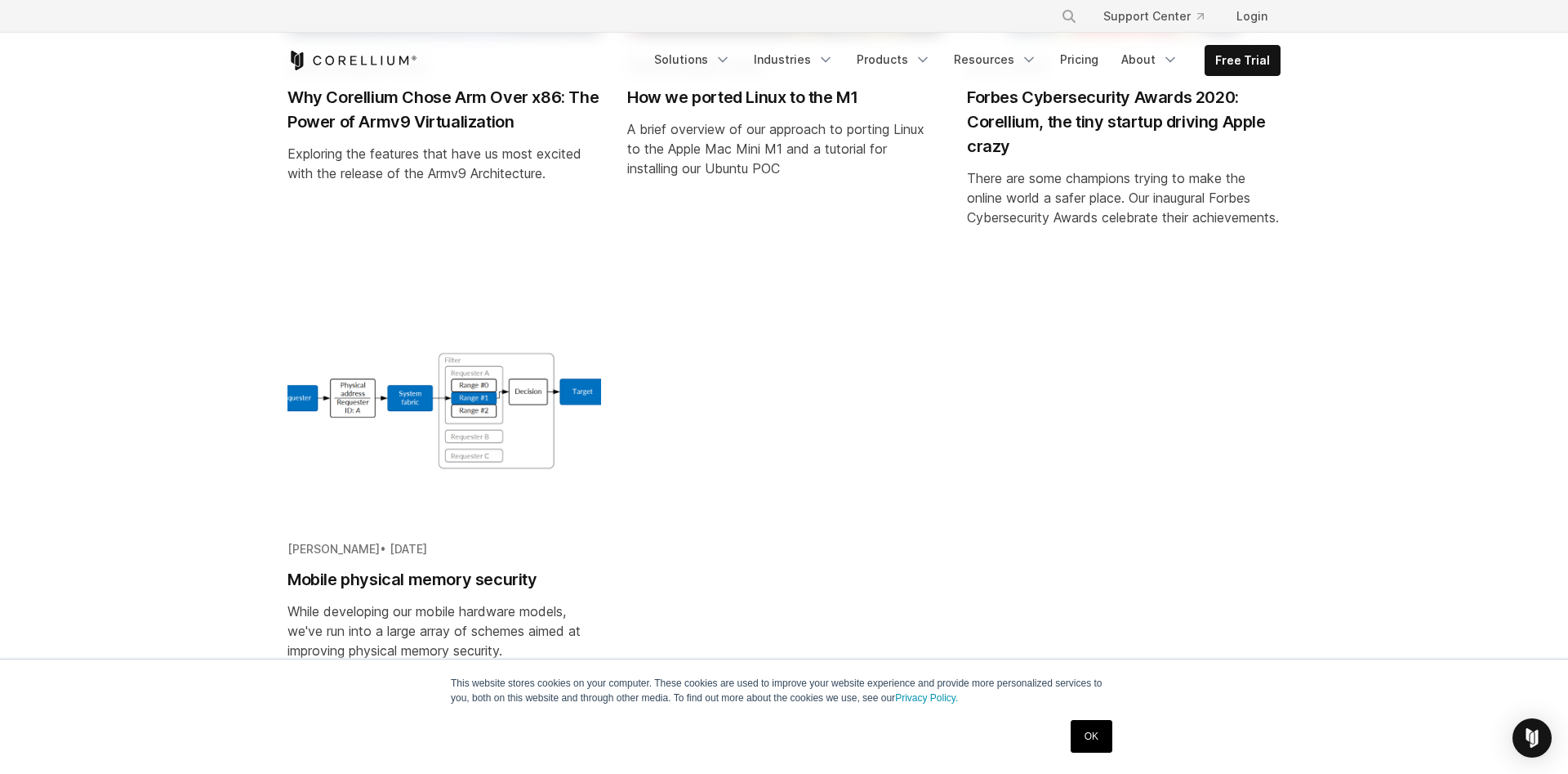
scroll to position [1751, 0]
